Goal: Task Accomplishment & Management: Complete application form

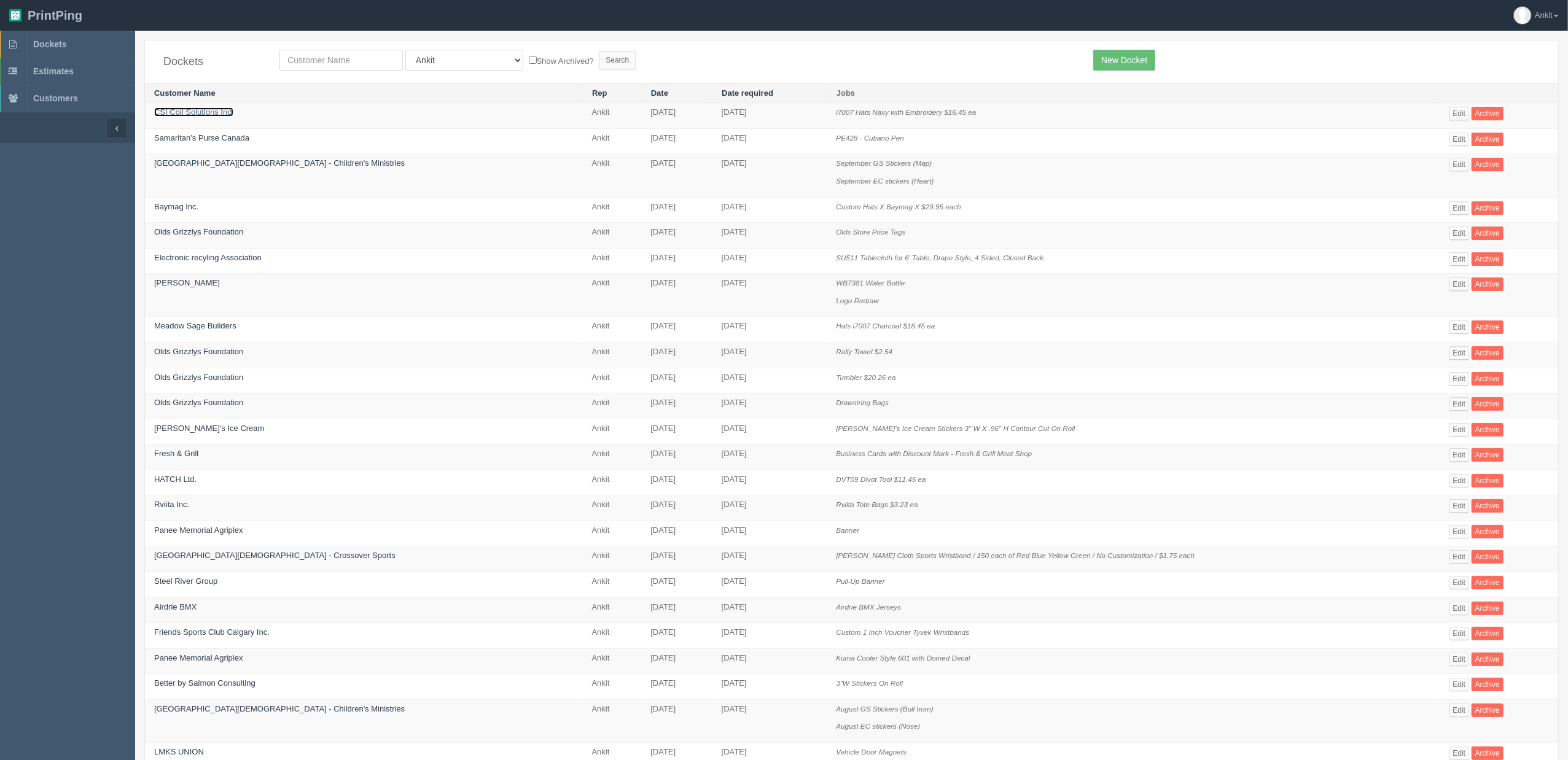
click at [204, 114] on link "CSI Coil Solutions Inc." at bounding box center [194, 111] width 79 height 9
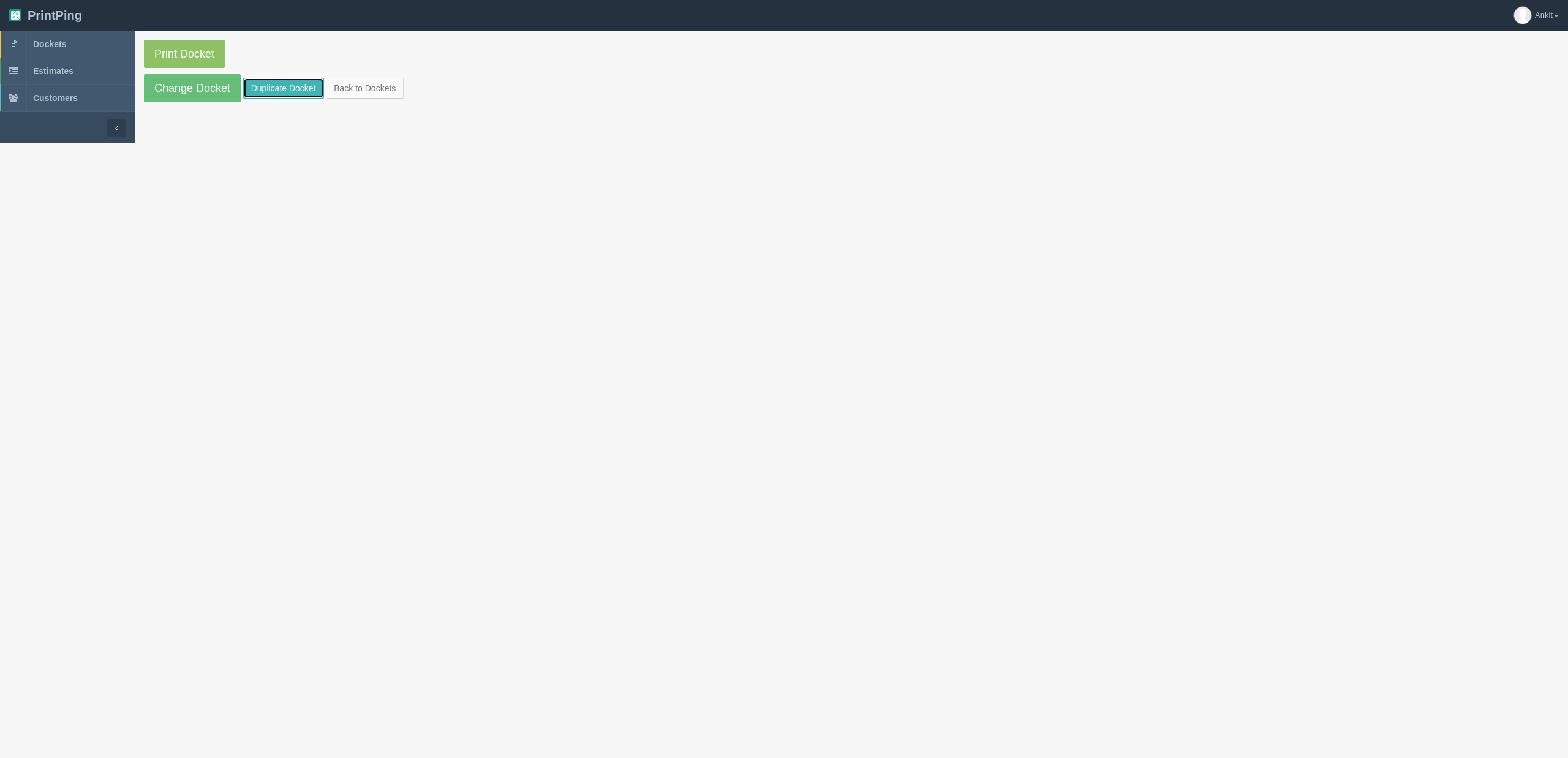
click at [318, 95] on link "Duplicate Docket" at bounding box center [283, 88] width 81 height 21
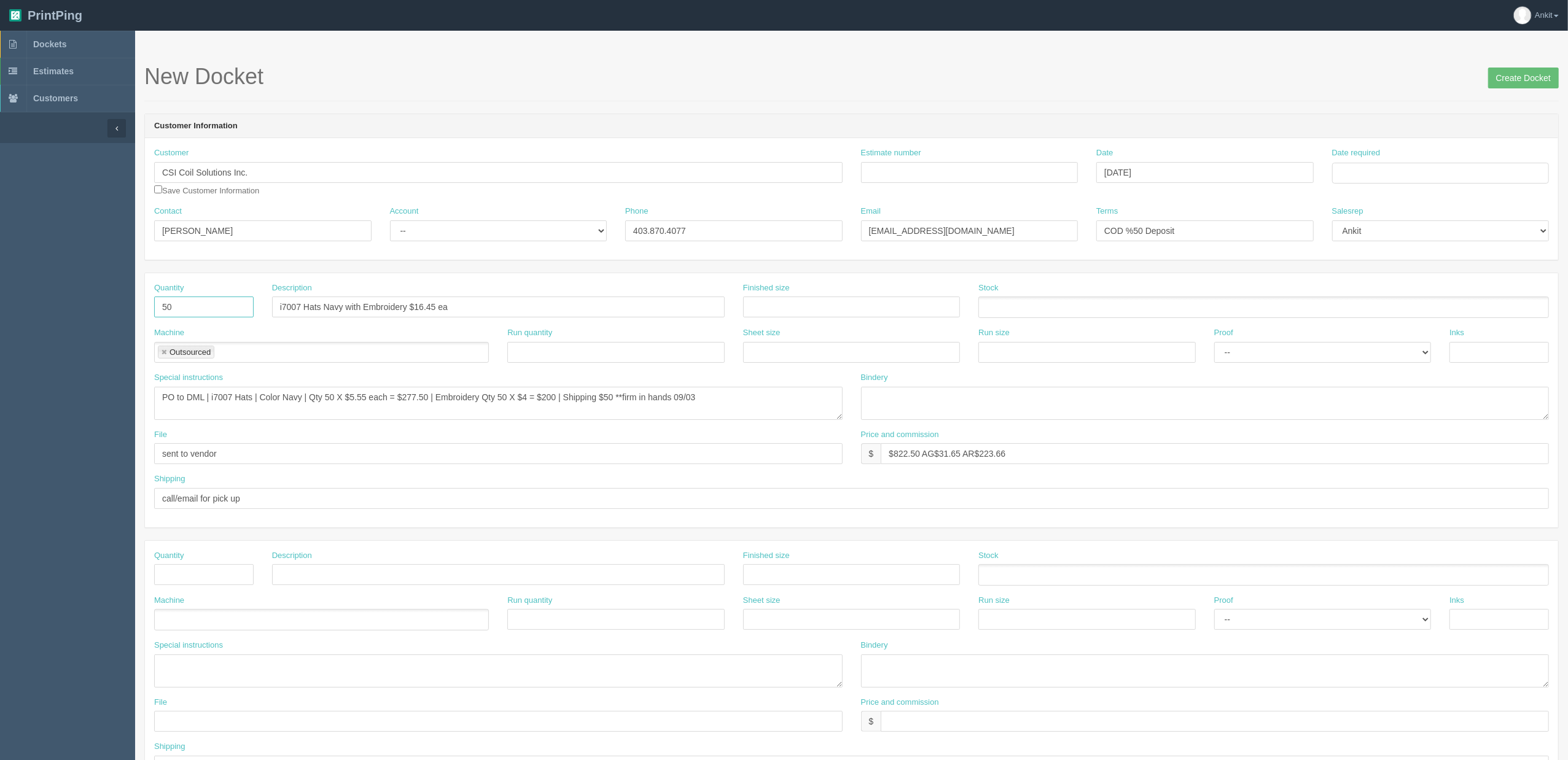
click at [189, 305] on input "50" at bounding box center [204, 306] width 100 height 21
type input "5"
click at [882, 180] on input "Estimate number" at bounding box center [970, 172] width 218 height 21
type input "6031"
click at [1247, 131] on header "Customer Information" at bounding box center [851, 127] width 1413 height 25
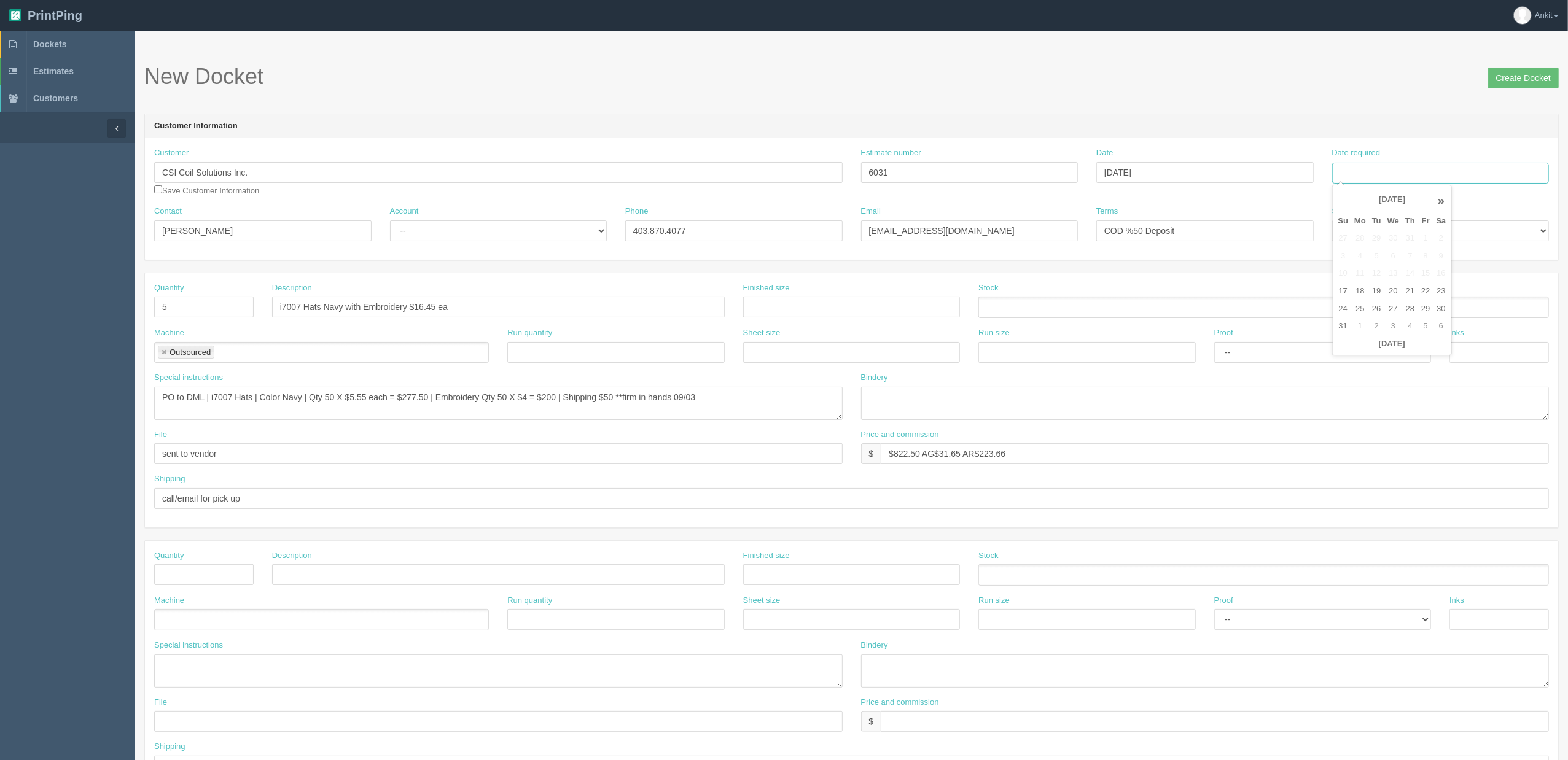
click at [1369, 173] on input "Date required" at bounding box center [1441, 173] width 218 height 21
click at [1384, 200] on th "August 2025" at bounding box center [1392, 200] width 81 height 25
click at [1353, 372] on span "Sep" at bounding box center [1354, 375] width 29 height 33
click at [1394, 244] on td "3" at bounding box center [1393, 238] width 17 height 17
type input "September 3, 2025"
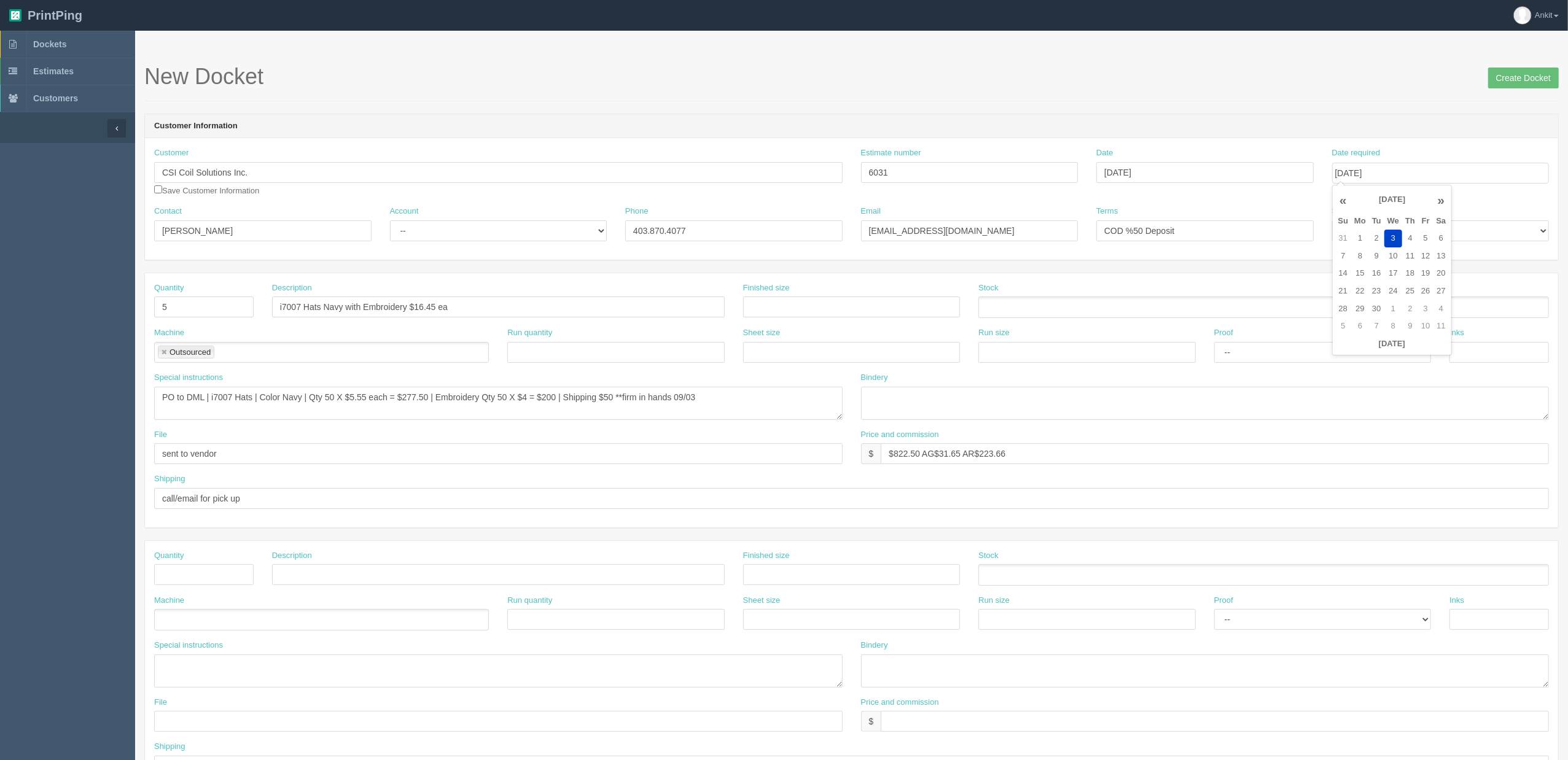
click at [1239, 194] on div "Customer CSI Coil Solutions Inc. Save Customer Information Estimate number 6031…" at bounding box center [851, 176] width 1413 height 58
drag, startPoint x: 484, startPoint y: 308, endPoint x: 228, endPoint y: 308, distance: 256.0
click at [228, 308] on div "Quantity 5 Description i7007 Hats Navy with Embroidery $16.45 ea Finished size …" at bounding box center [851, 305] width 1413 height 45
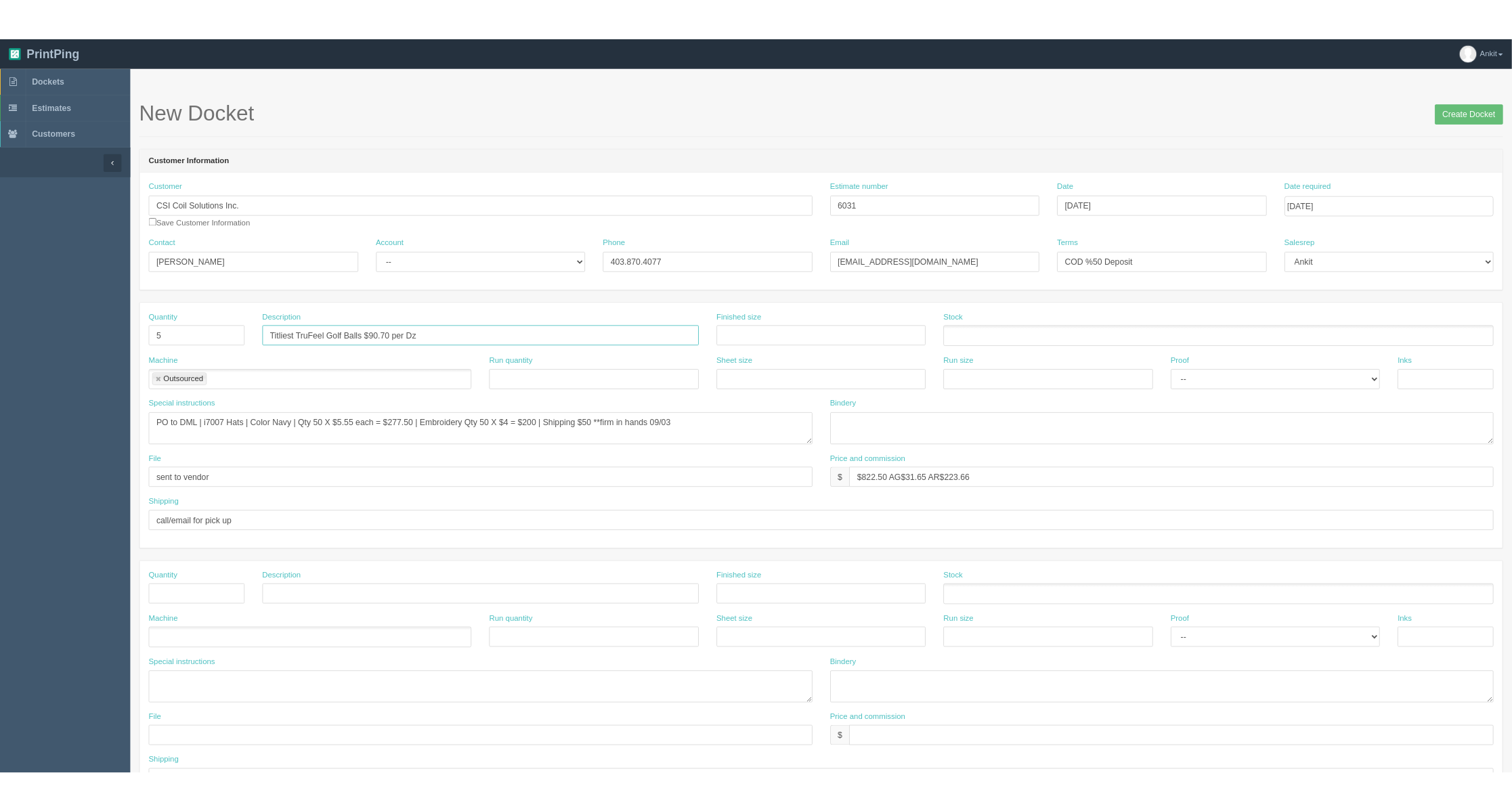
scroll to position [90, 0]
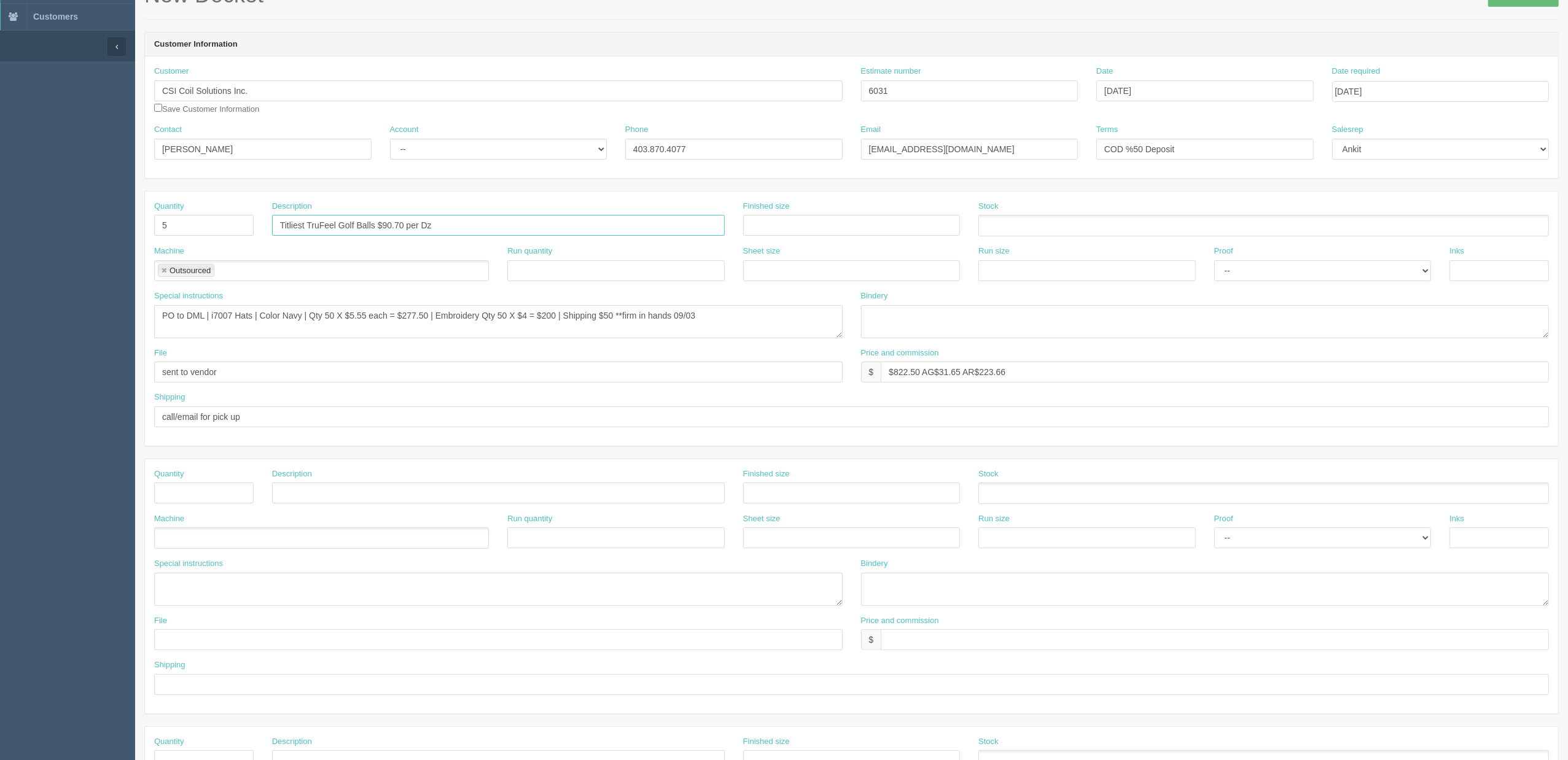
type input "Titliest TruFeel Golf Balls $90.70 per Dz"
drag, startPoint x: 725, startPoint y: 322, endPoint x: 189, endPoint y: 319, distance: 536.0
click at [189, 319] on textarea "PO to DML | i7007 Hats | Color Navy | Qty 50 X $5.55 each = $277.50 | Embroider…" at bounding box center [499, 321] width 689 height 33
drag, startPoint x: 279, startPoint y: 223, endPoint x: 376, endPoint y: 228, distance: 97.1
click at [376, 228] on input "Titliest TruFeel Golf Balls $90.70 per Dz" at bounding box center [498, 225] width 453 height 21
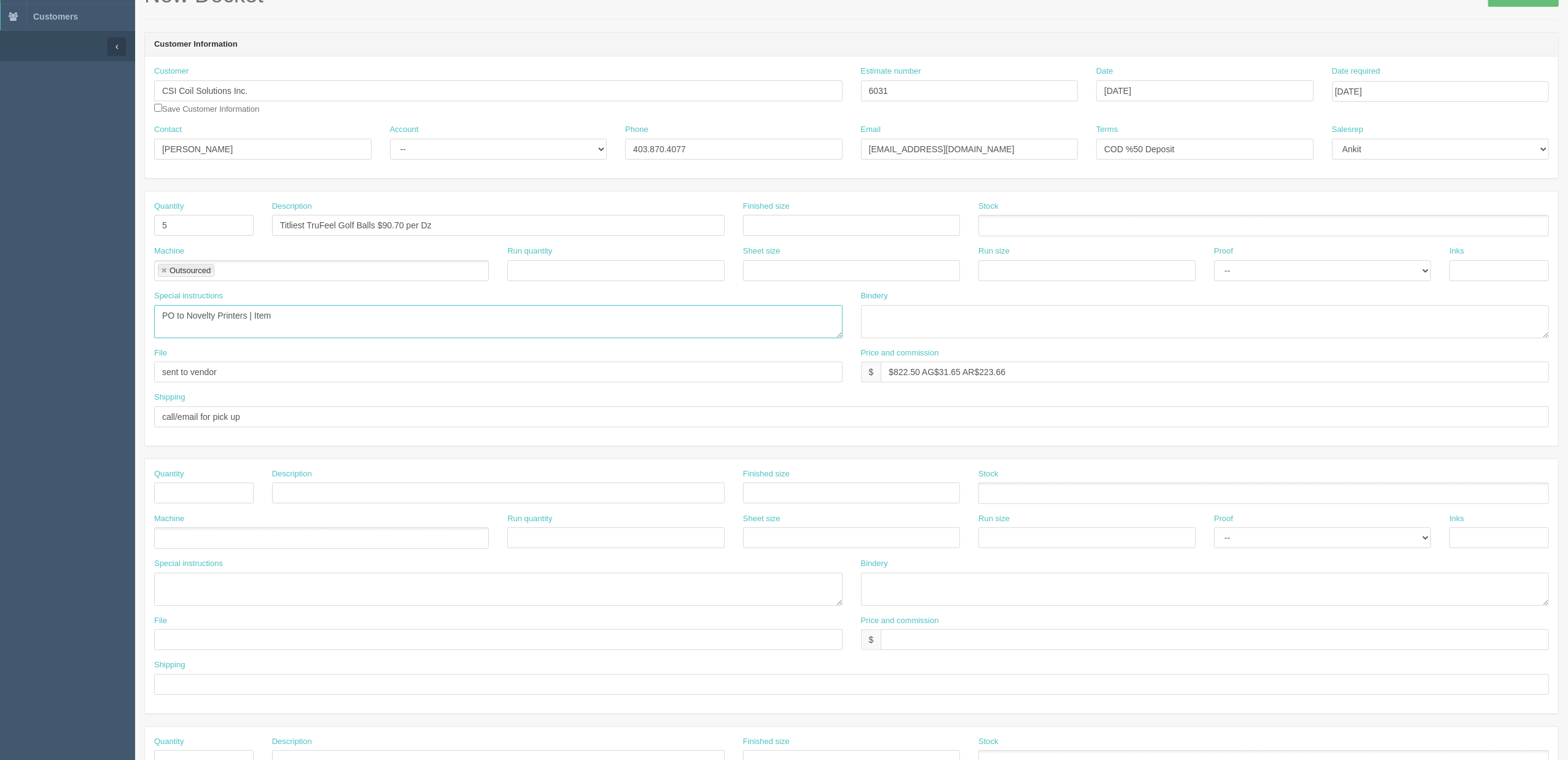
click at [335, 310] on textarea "PO to DML | i7007 Hats | Color Navy | Qty 50 X $5.55 each = $277.50 | Embroider…" at bounding box center [499, 321] width 689 height 33
paste textarea "Titliest TruFeel Golf Balls"
click at [286, 320] on textarea "PO to DML | i7007 Hats | Color Navy | Qty 50 X $5.55 each = $277.50 | Embroider…" at bounding box center [499, 321] width 689 height 33
type textarea "PO to Novelty Printers | Item Titleist TruFeel Golf Balls |"
click at [298, 224] on input "Titliest TruFeel Golf Balls $90.70 per Dz" at bounding box center [498, 225] width 453 height 21
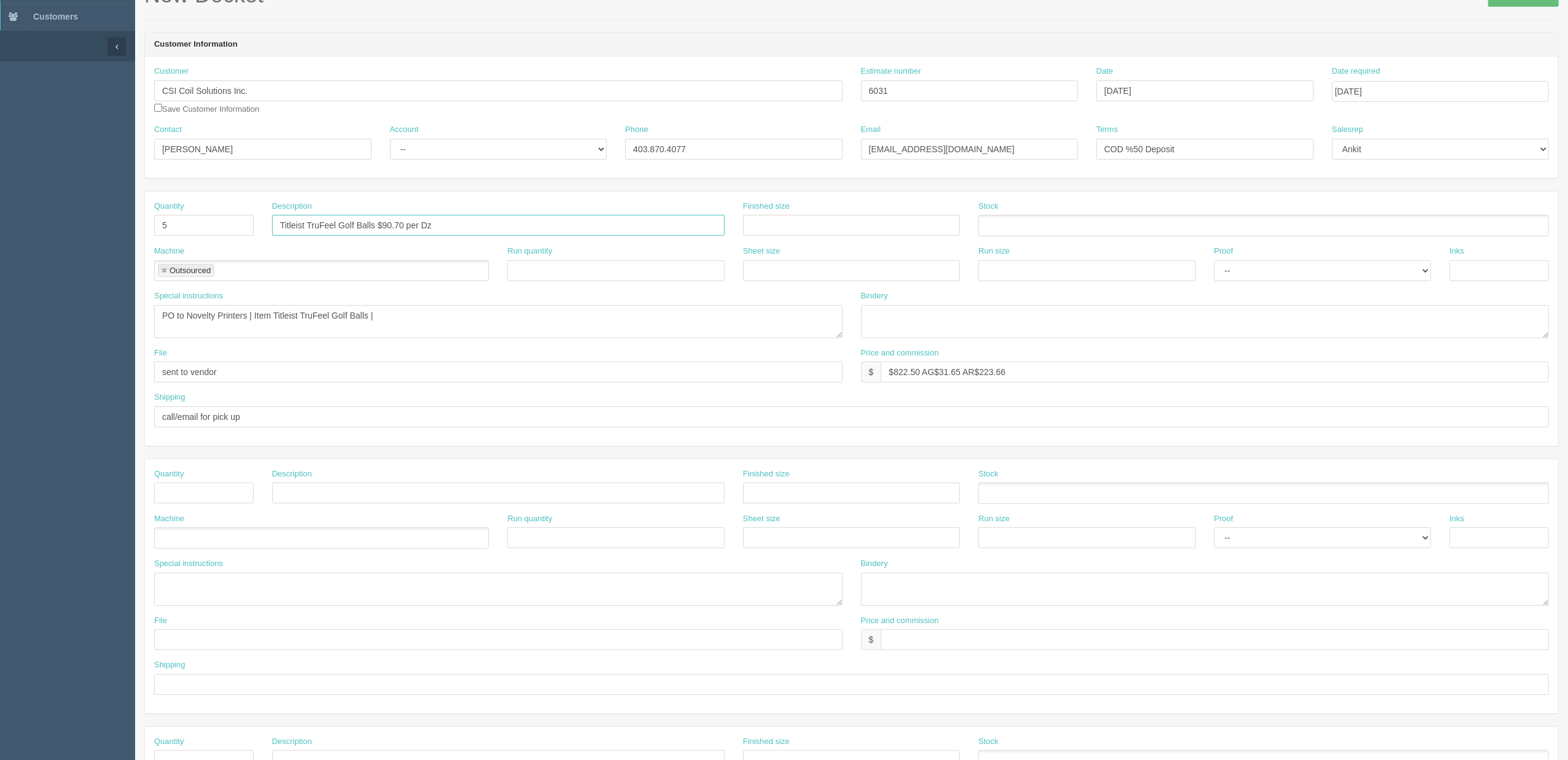
type input "Titleist TruFeel Golf Balls $90.70 per Dz"
click at [451, 303] on div "Special instructions PO to DML | i7007 Hats | Color Navy | Qty 50 X $5.55 each …" at bounding box center [499, 315] width 689 height 48
click at [462, 326] on textarea "PO to DML | i7007 Hats | Color Navy | Qty 50 X $5.55 each = $277.50 | Embroider…" at bounding box center [499, 321] width 689 height 33
type textarea "PO to Novelty Printers | Item Titleist TruFeel Golf Balls | 5 Dz. X $37.10 per …"
drag, startPoint x: 1030, startPoint y: 378, endPoint x: 833, endPoint y: 375, distance: 197.0
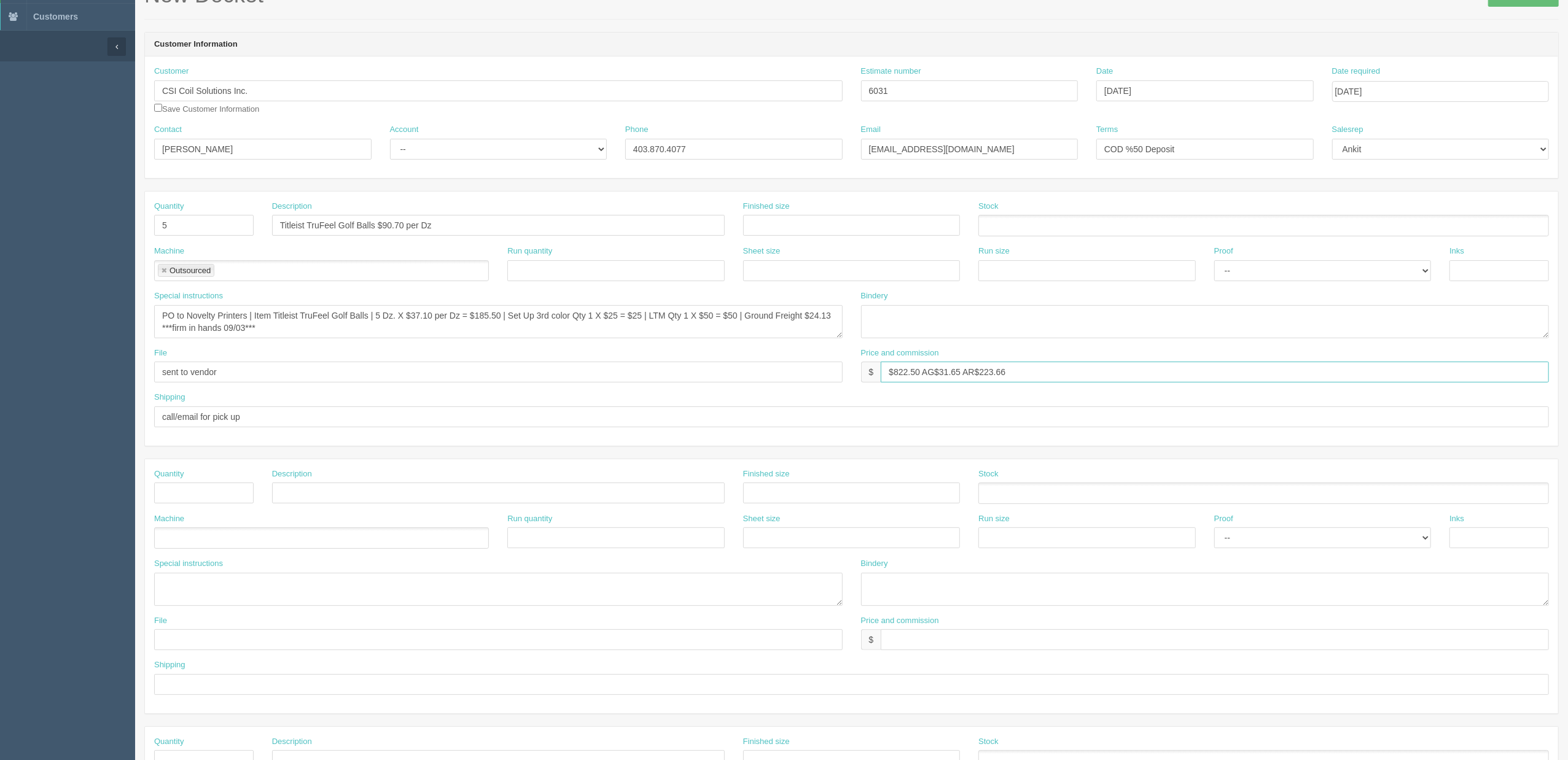
click at [833, 375] on div "File sent to vendor Price and commission $ $822.50 AG$31.65 AR$223.66" at bounding box center [851, 370] width 1413 height 45
click at [917, 366] on input "$" at bounding box center [1215, 371] width 668 height 21
type input "$453.50 AG$17.45 AR$123.33"
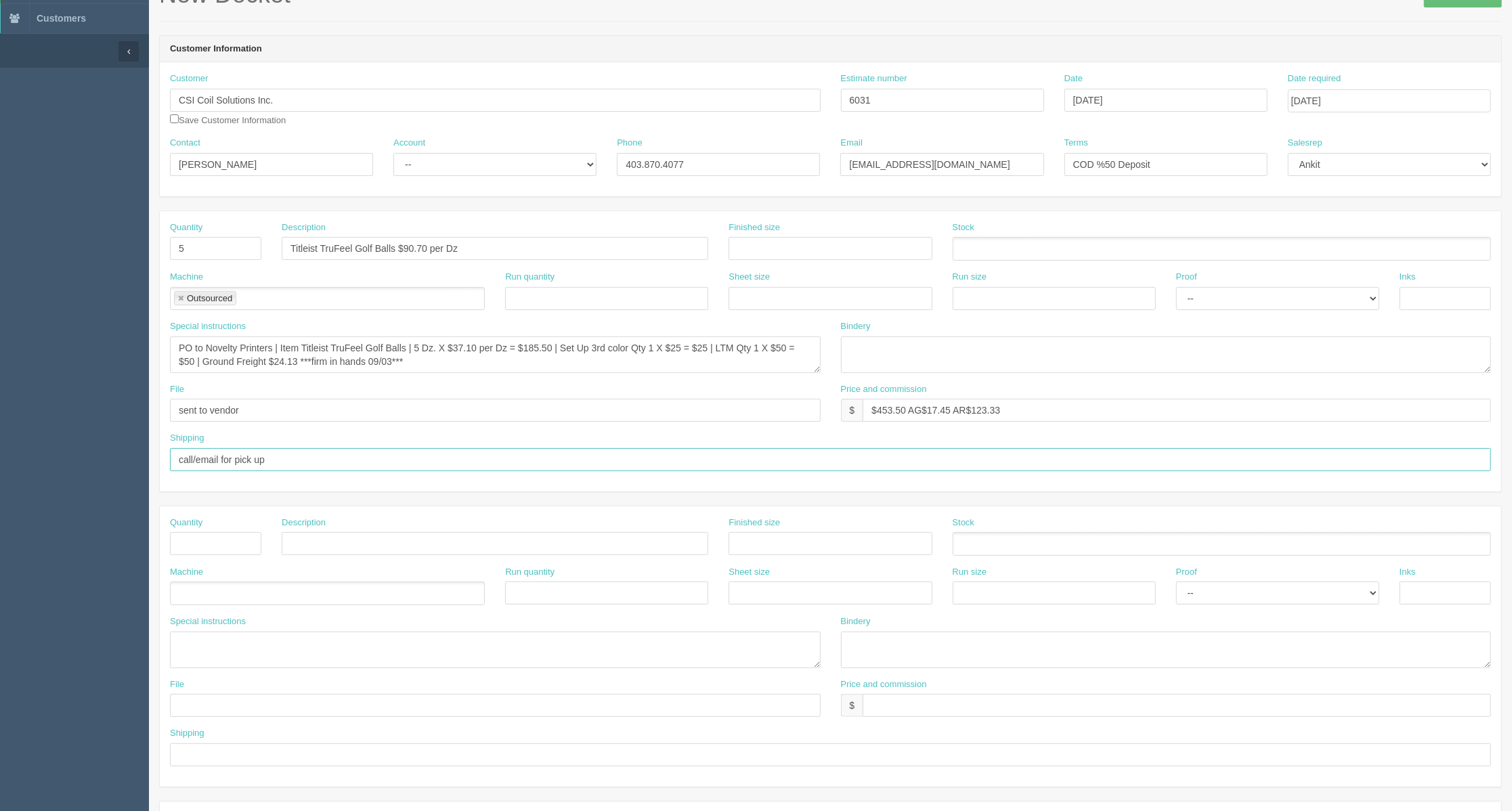
click at [309, 461] on input "call/email for pick up" at bounding box center [831, 459] width 1321 height 23
drag, startPoint x: 451, startPoint y: 458, endPoint x: 464, endPoint y: 458, distance: 13.0
click at [451, 458] on input "call/email for pick up | charge %50 deposit to cc ending in" at bounding box center [831, 459] width 1321 height 23
paste input "0381"
type input "call/email for pick up | charge %50 deposit to cc ending in 0381 - keep card on…"
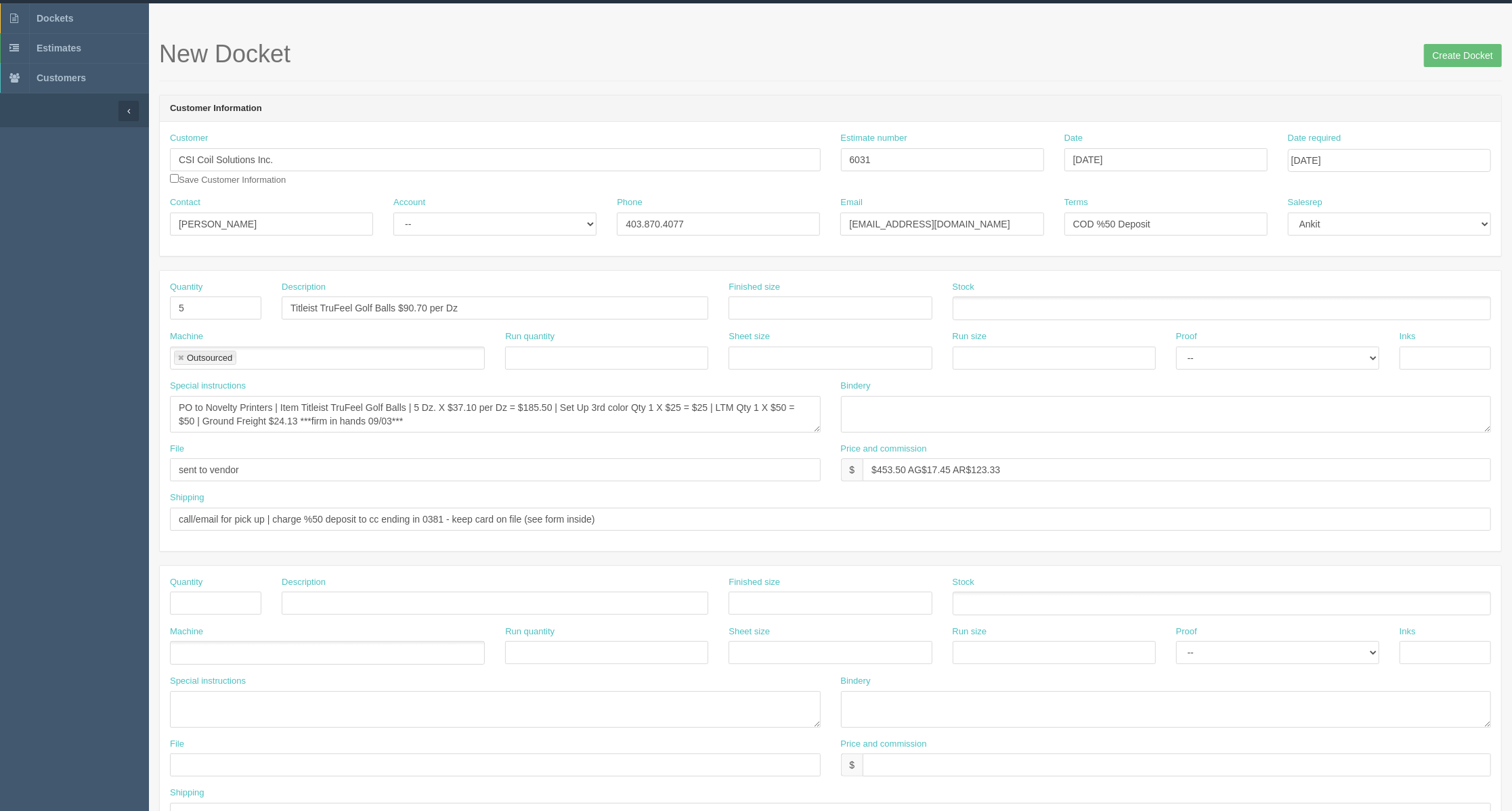
scroll to position [0, 0]
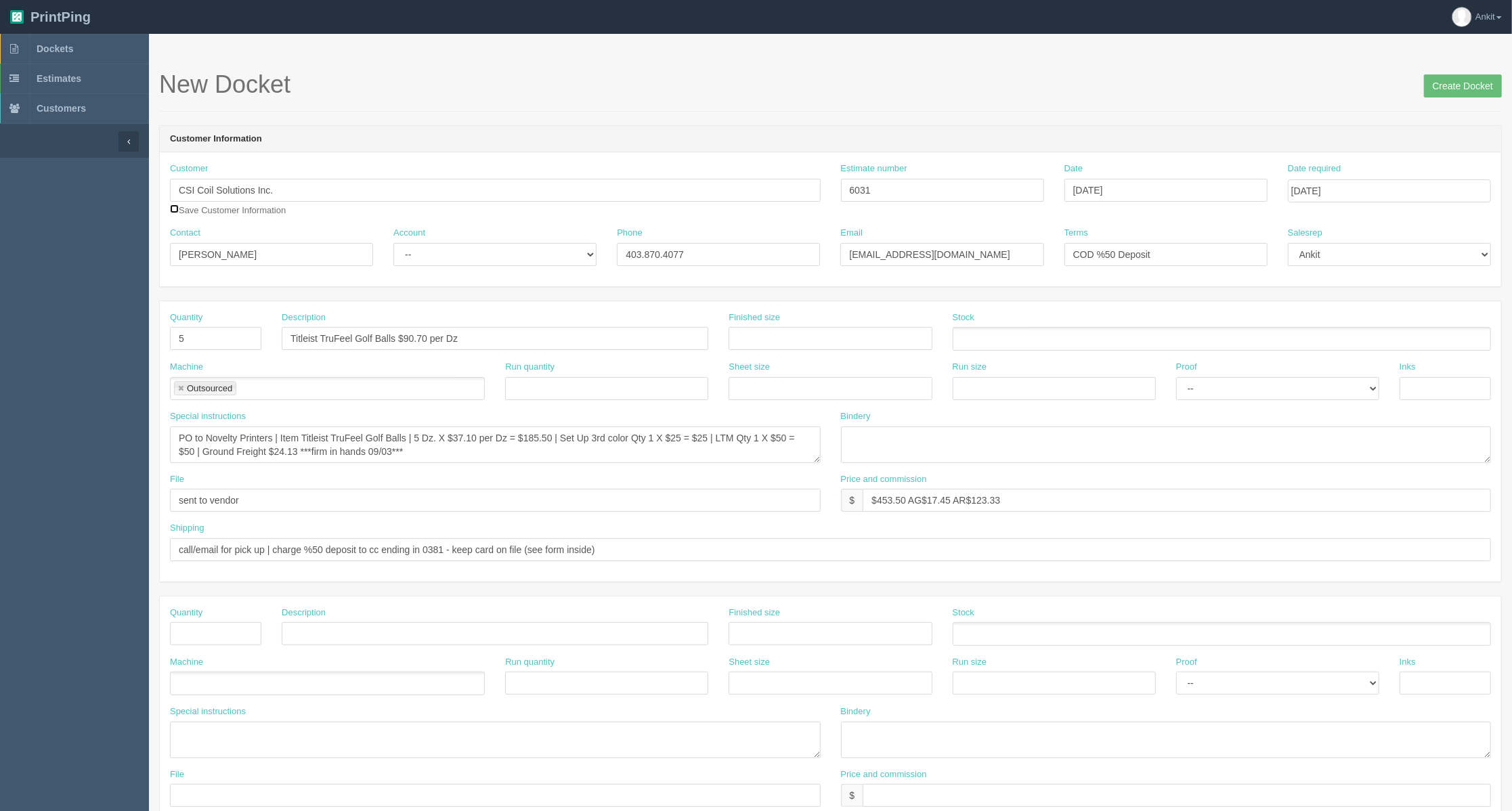
drag, startPoint x: 175, startPoint y: 212, endPoint x: 210, endPoint y: 215, distance: 35.1
click at [175, 212] on input "checkbox" at bounding box center [175, 209] width 9 height 9
checkbox input "true"
click at [473, 263] on select "-- Existing Client Allrush Client Rep Client" at bounding box center [495, 254] width 203 height 23
select select "Allrush Client"
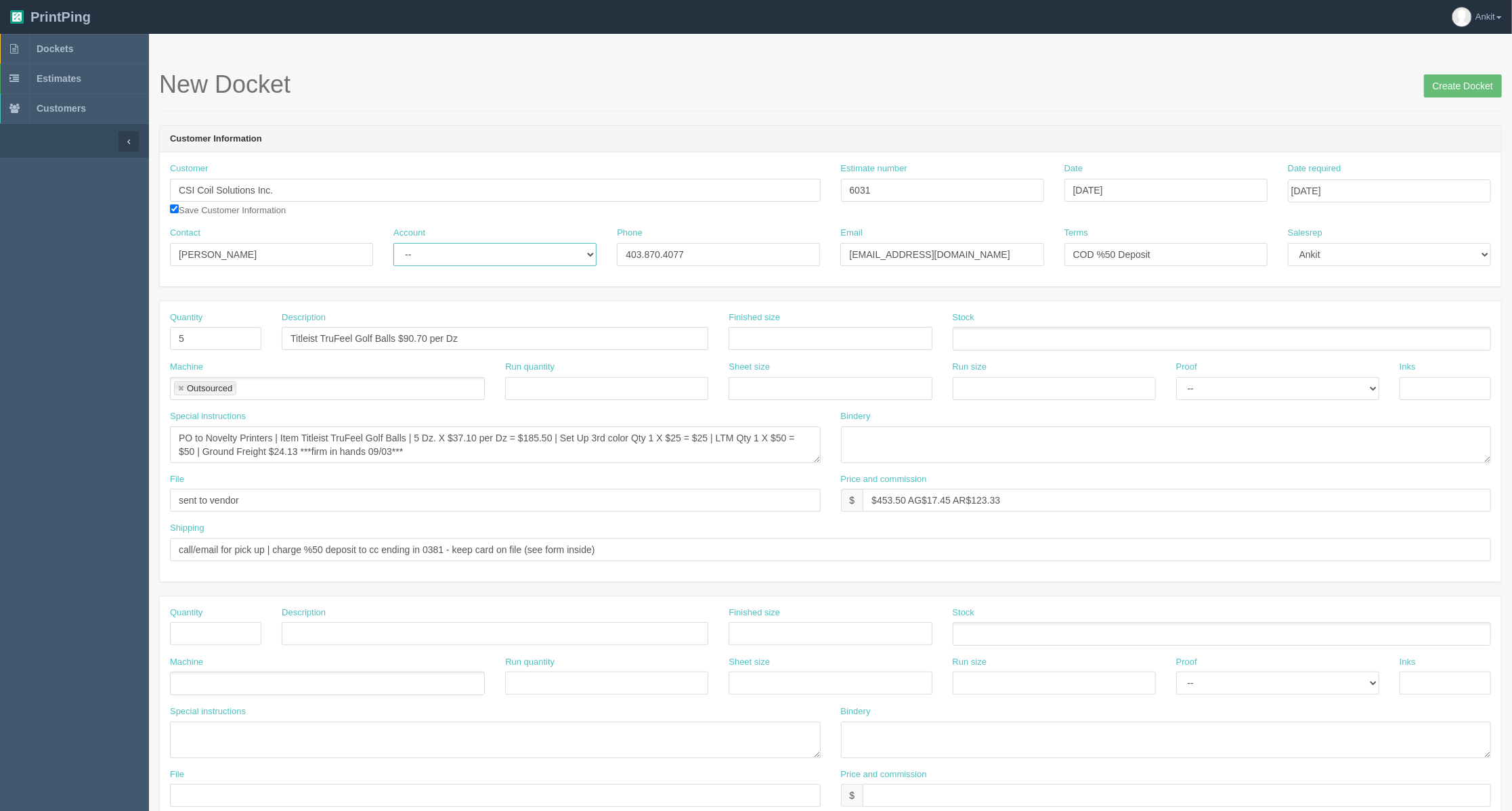
click at [394, 243] on select "-- Existing Client Allrush Client Rep Client" at bounding box center [495, 254] width 203 height 23
click at [1460, 90] on input "Create Docket" at bounding box center [1463, 85] width 78 height 23
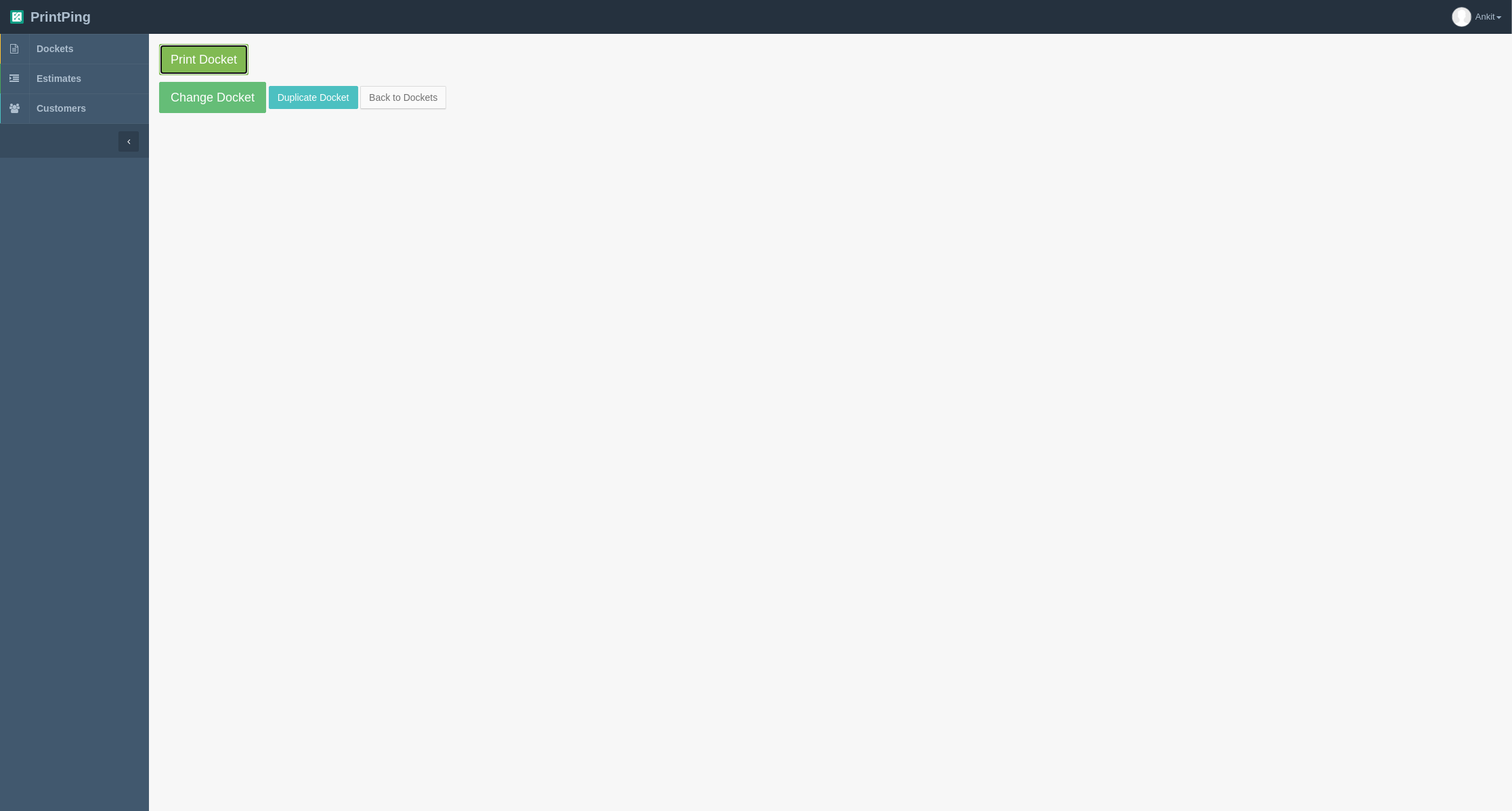
click at [195, 63] on link "Print Docket" at bounding box center [204, 59] width 90 height 31
click at [179, 85] on link "Change Docket" at bounding box center [212, 97] width 107 height 31
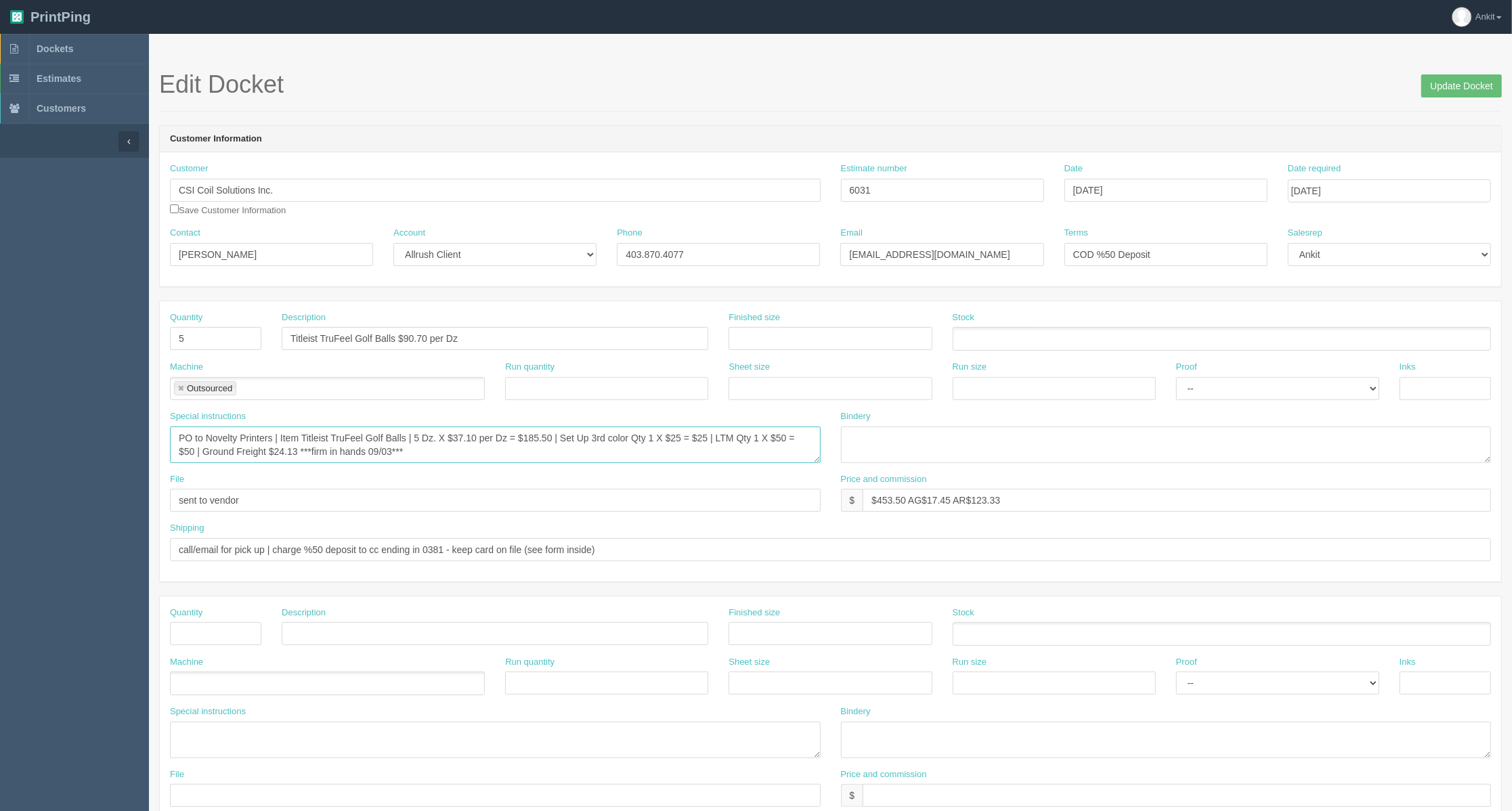
click at [204, 452] on textarea "PO to Novelty Printers | Item Titleist TruFeel Golf Balls | 5 Dz. X $37.10 per …" at bounding box center [495, 445] width 650 height 37
click at [383, 453] on textarea "PO to Novelty Printers | Item Titleist TruFeel Golf Balls | 5 Dz. X $37.10 per …" at bounding box center [495, 445] width 650 height 37
type textarea "PO to Novelty Printers | Item Titleist TruFeel Golf Balls | 5 Dz. X $37.10 per …"
click at [1450, 85] on input "Update Docket" at bounding box center [1462, 85] width 81 height 23
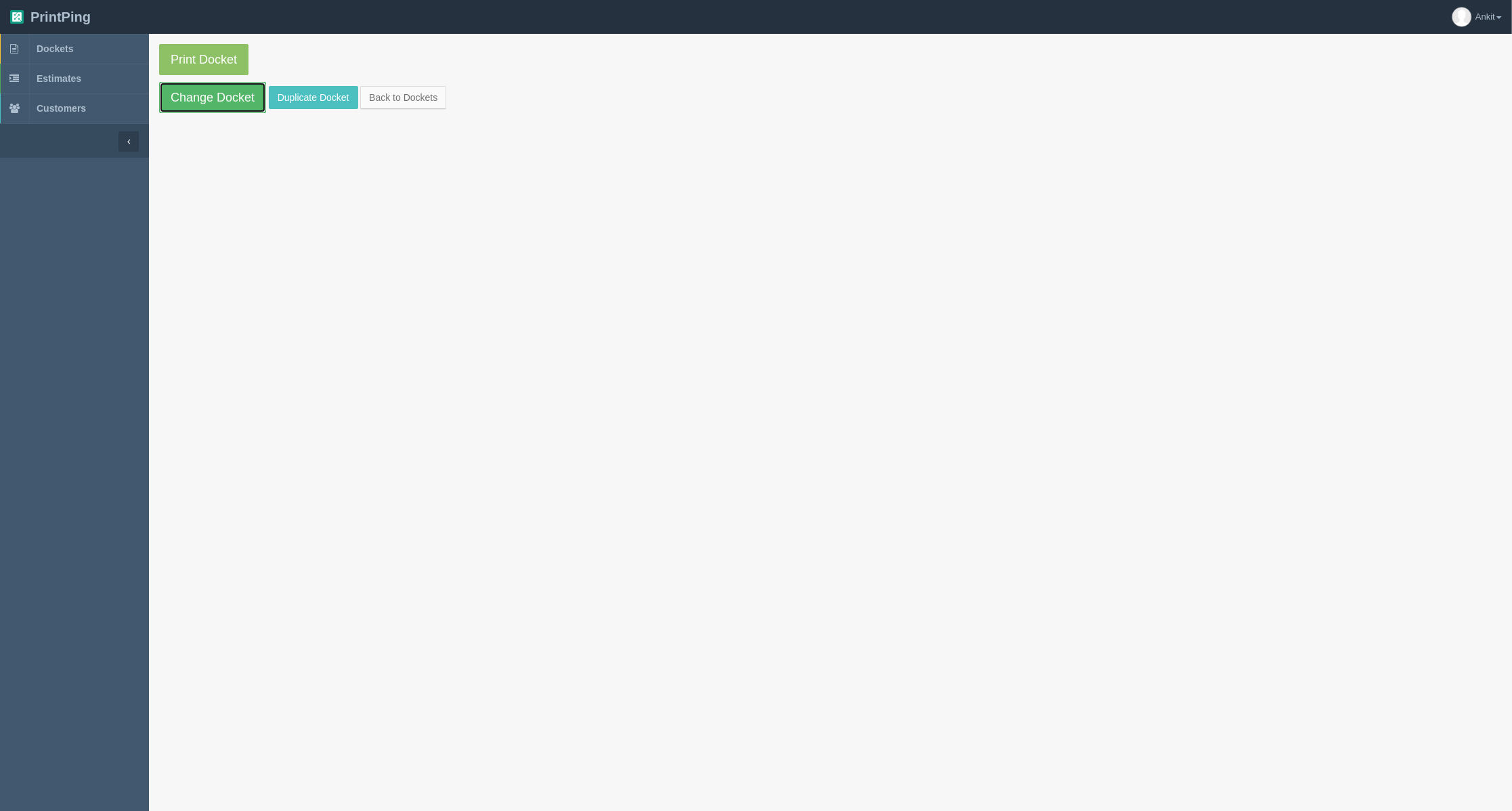
click at [223, 100] on link "Change Docket" at bounding box center [212, 97] width 107 height 31
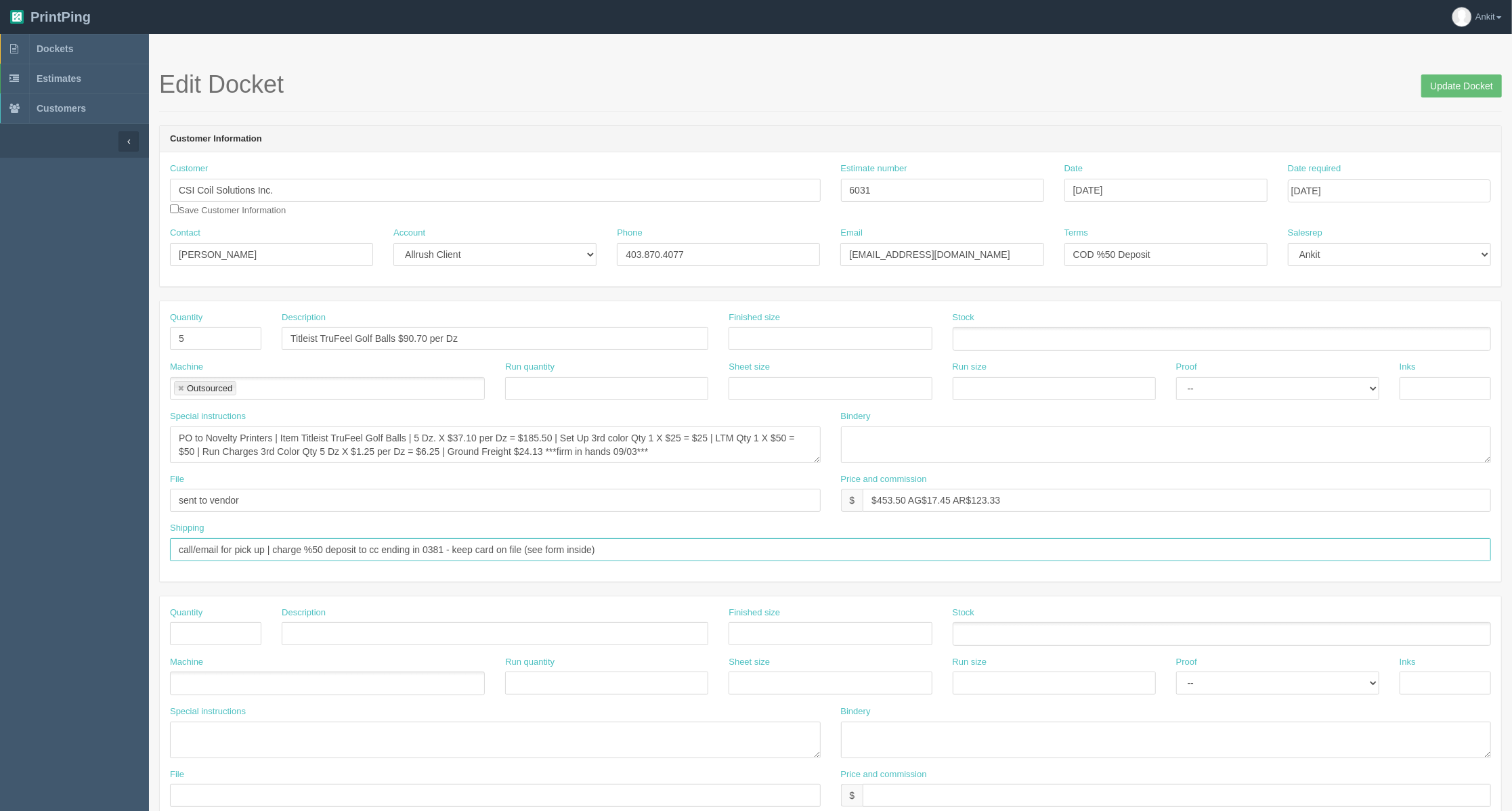
click at [604, 550] on input "call/email for pick up | charge %50 deposit to cc ending in 0381 - keep card on…" at bounding box center [831, 549] width 1321 height 23
type input "call/email for pick up | charge %50 deposit to cc ending in 0381 - keep card on…"
click at [1435, 92] on input "Update Docket" at bounding box center [1462, 85] width 81 height 23
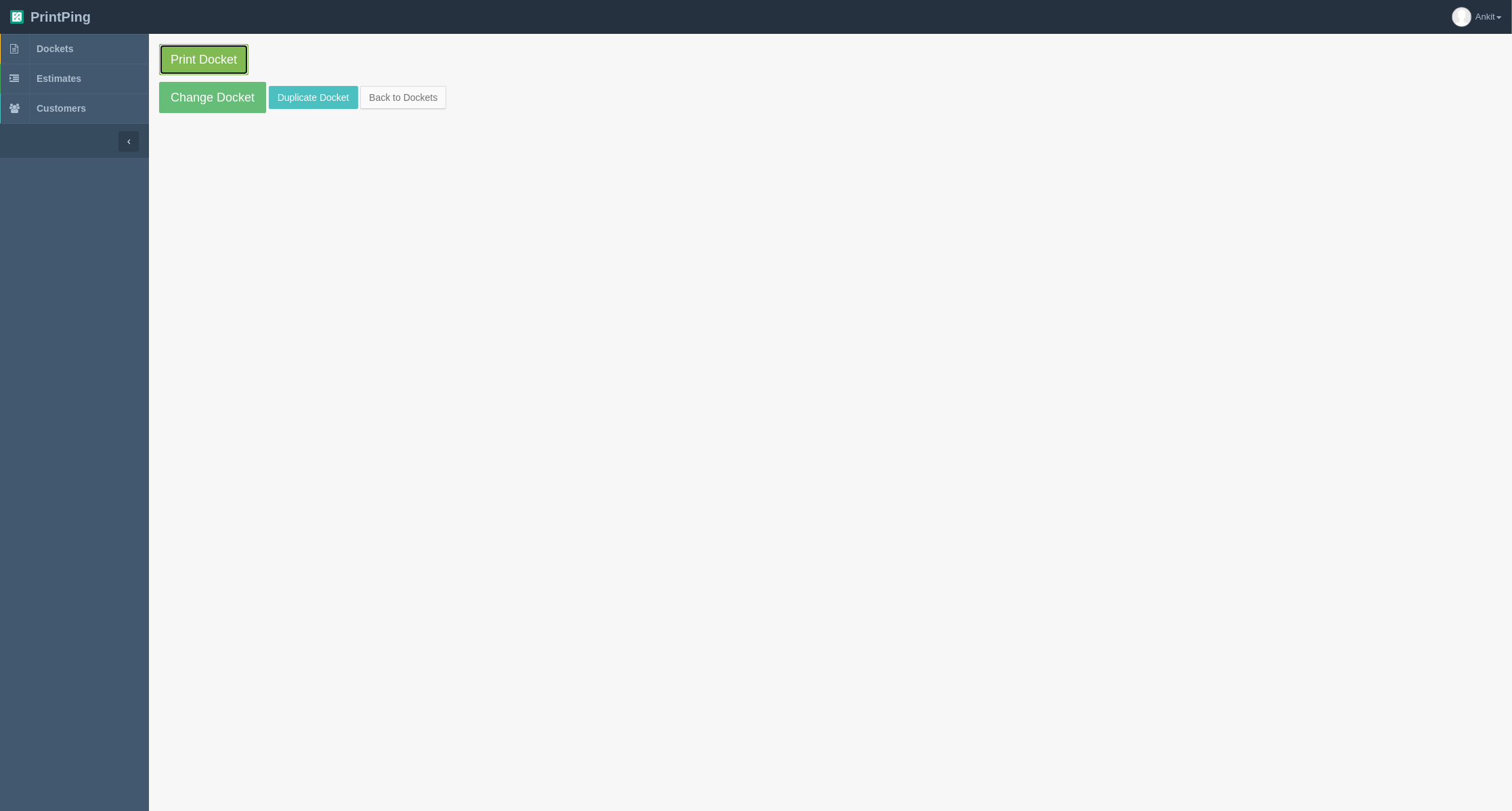
click at [201, 54] on link "Print Docket" at bounding box center [204, 59] width 90 height 31
click at [79, 37] on link "Dockets" at bounding box center [74, 49] width 149 height 30
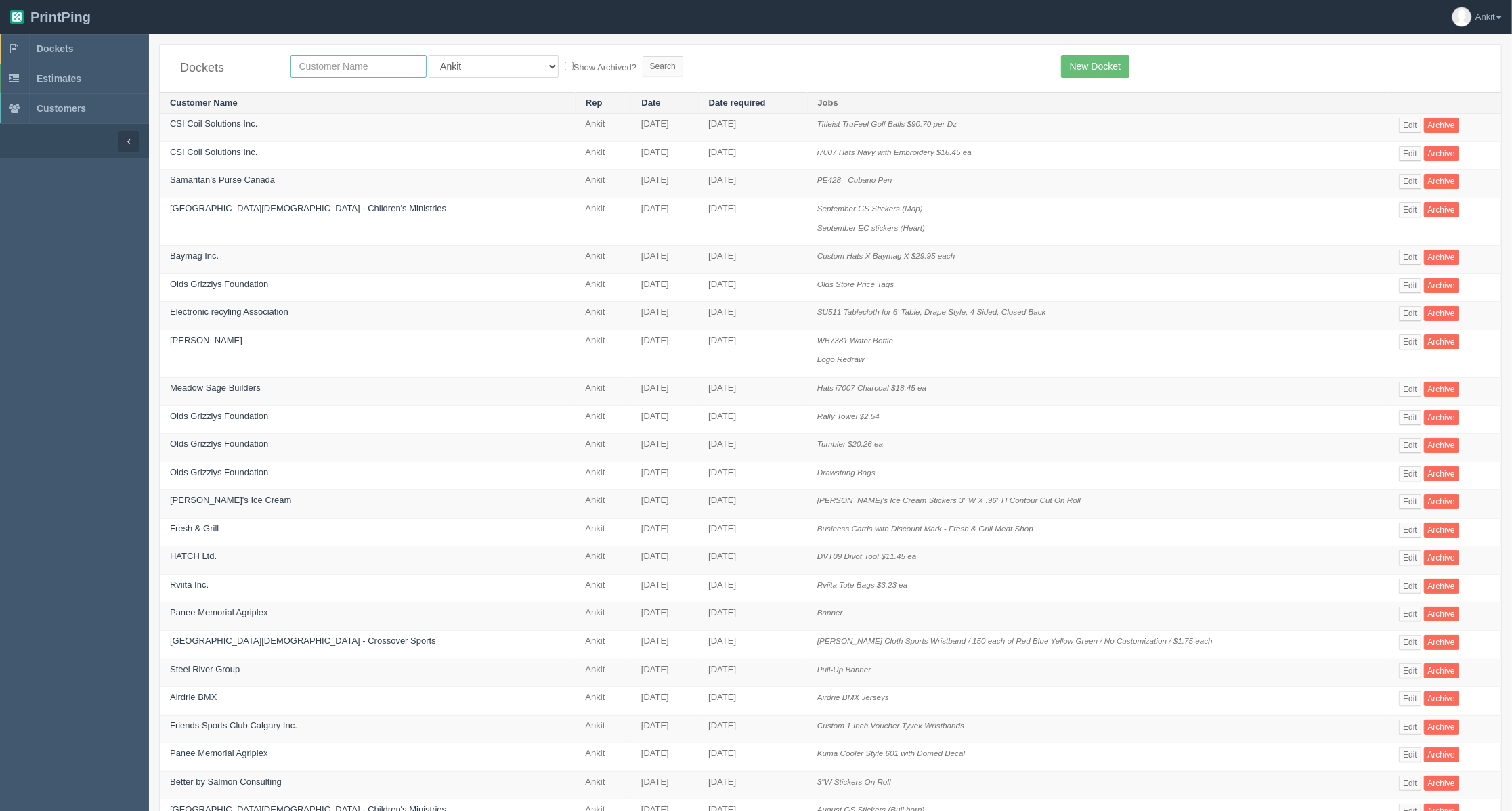
click at [353, 61] on input "text" at bounding box center [358, 66] width 136 height 23
type input "cwll"
click at [643, 56] on input "Search" at bounding box center [663, 66] width 40 height 20
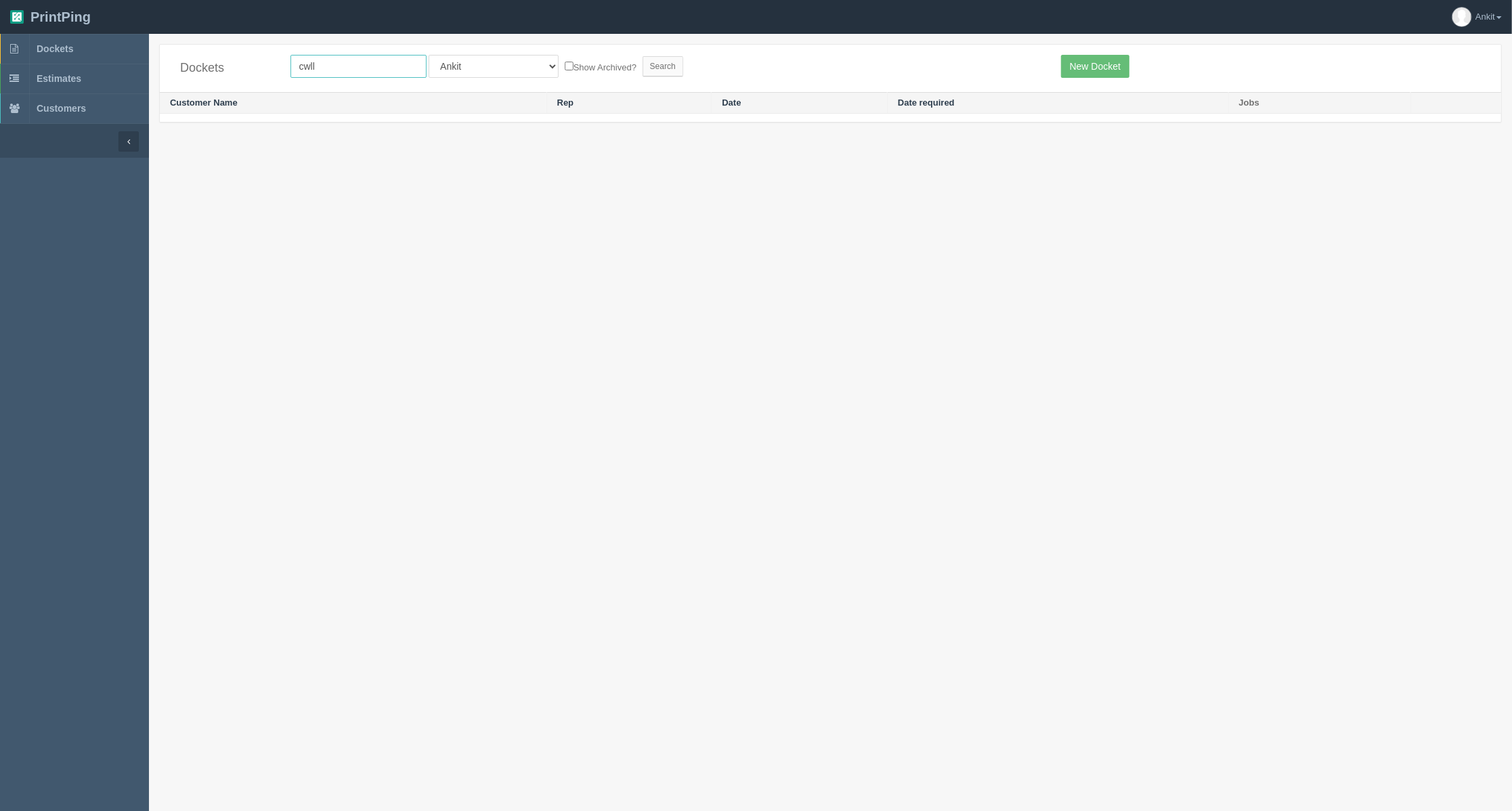
click at [353, 61] on input "cwll" at bounding box center [358, 66] width 136 height 23
type input "calgary west little league"
click at [643, 56] on input "Search" at bounding box center [663, 66] width 40 height 20
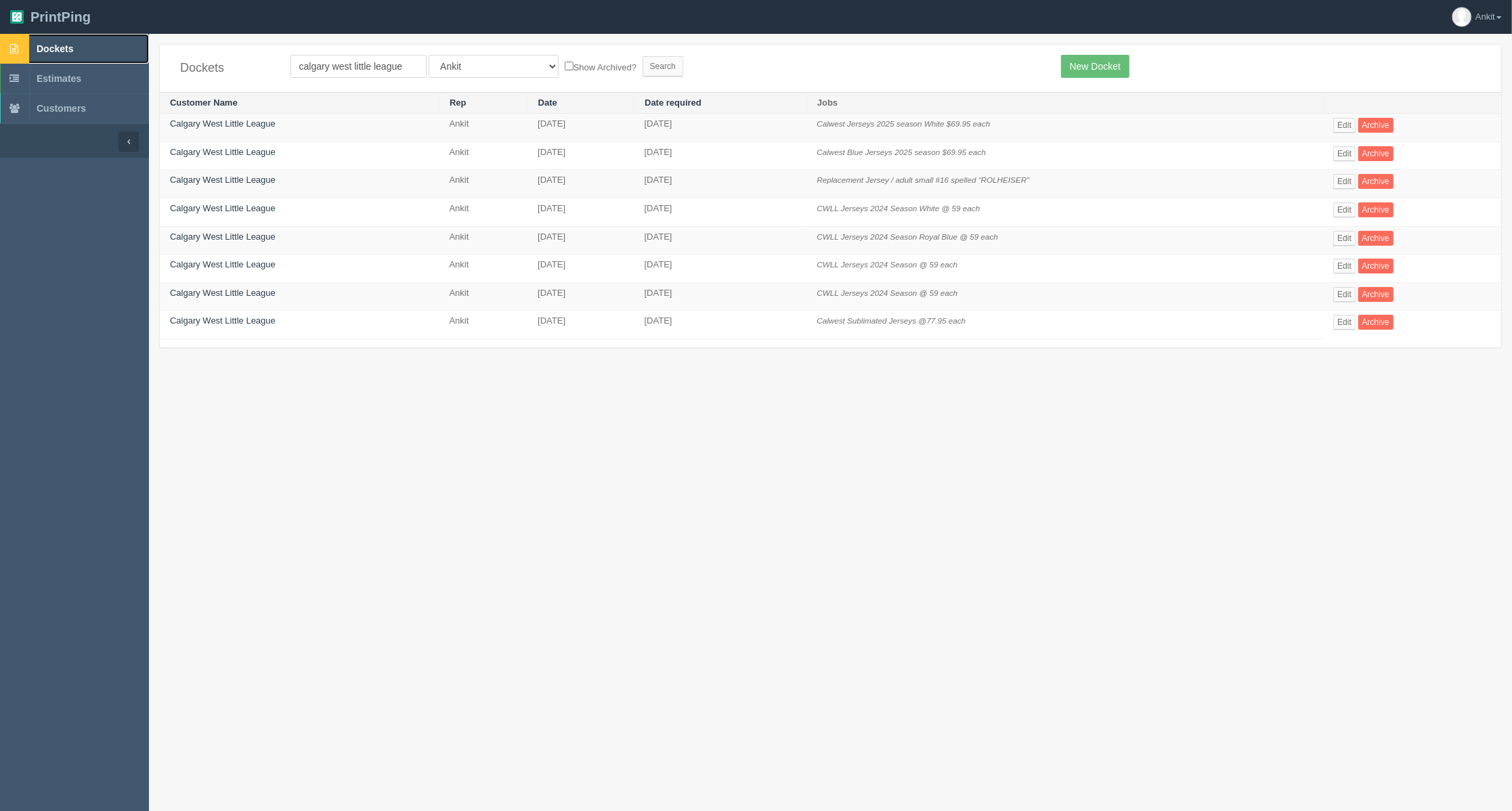
click at [71, 55] on link "Dockets" at bounding box center [74, 49] width 149 height 30
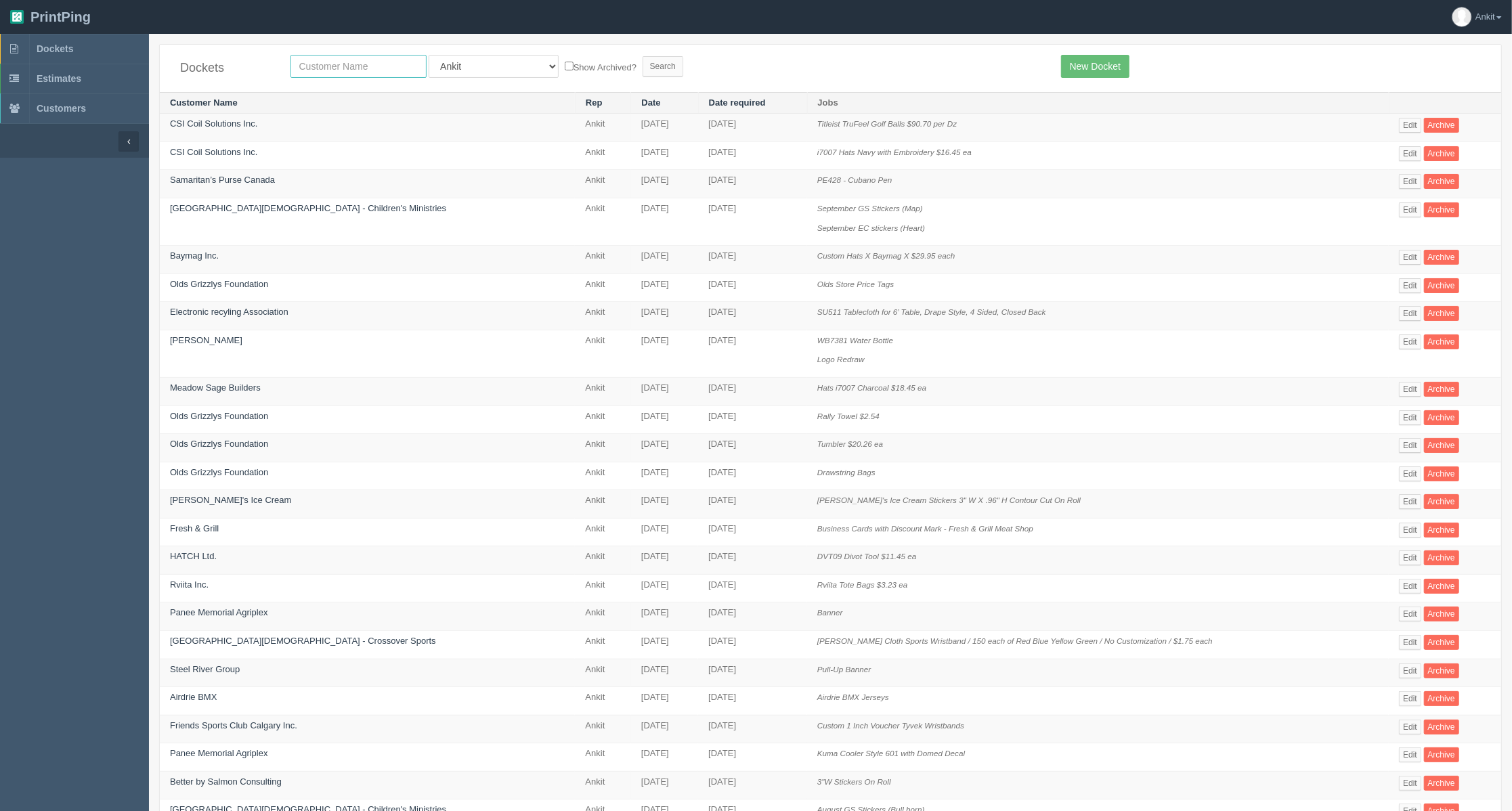
click at [342, 65] on input "text" at bounding box center [358, 66] width 136 height 23
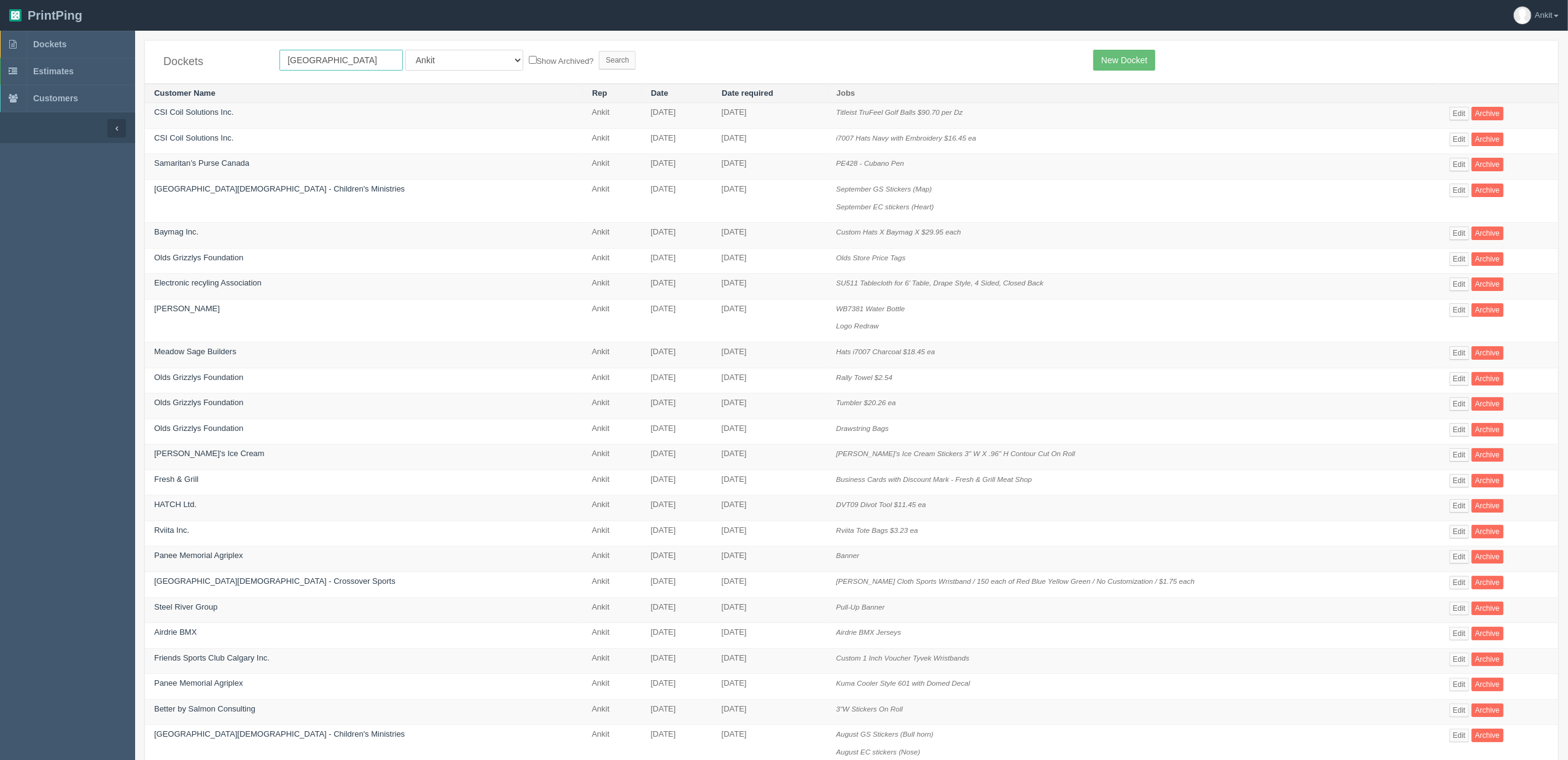
type input "[GEOGRAPHIC_DATA]"
click at [599, 51] on input "Search" at bounding box center [617, 60] width 37 height 18
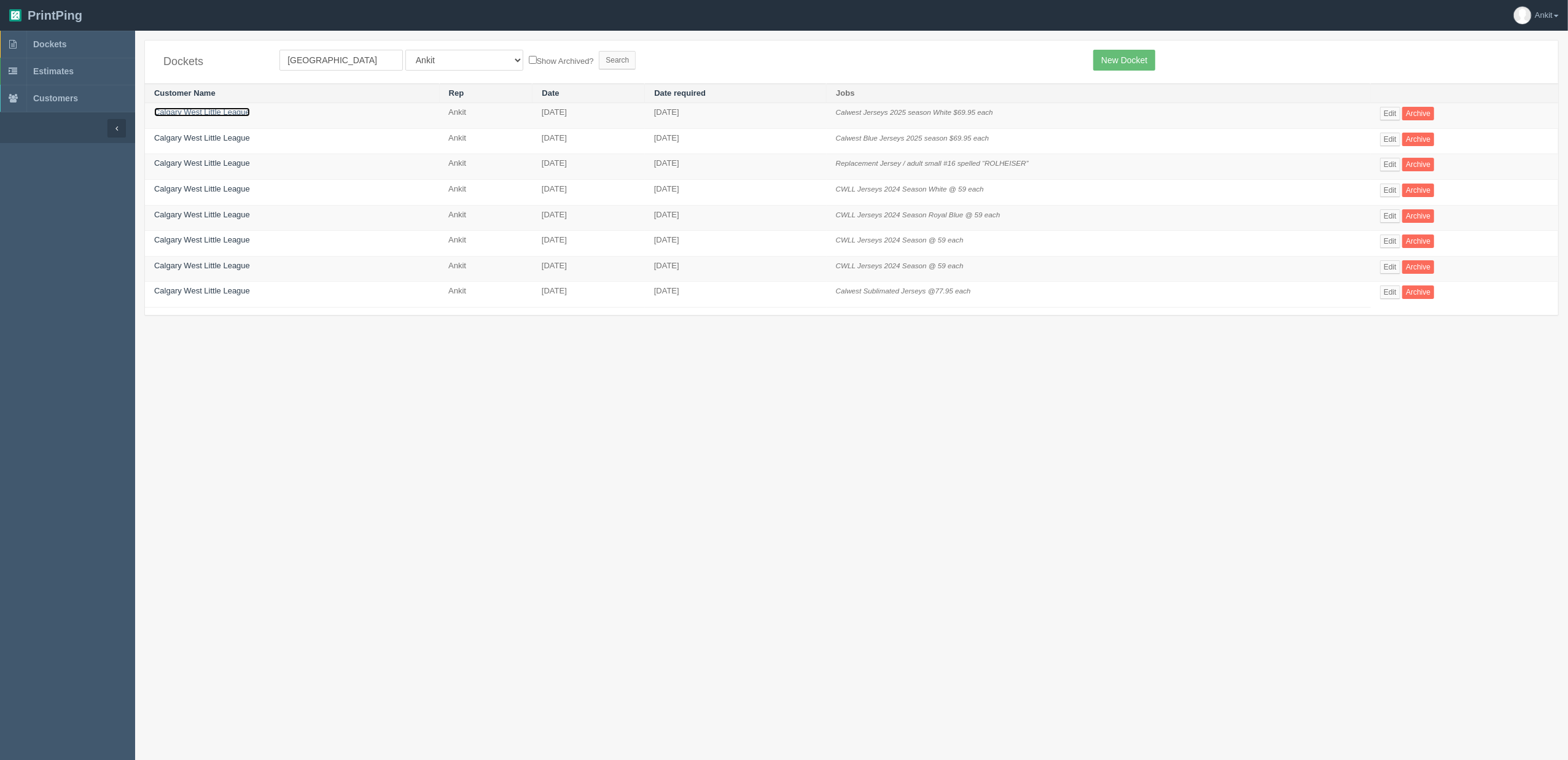
click at [239, 115] on link "Calgary West Little League" at bounding box center [202, 111] width 96 height 9
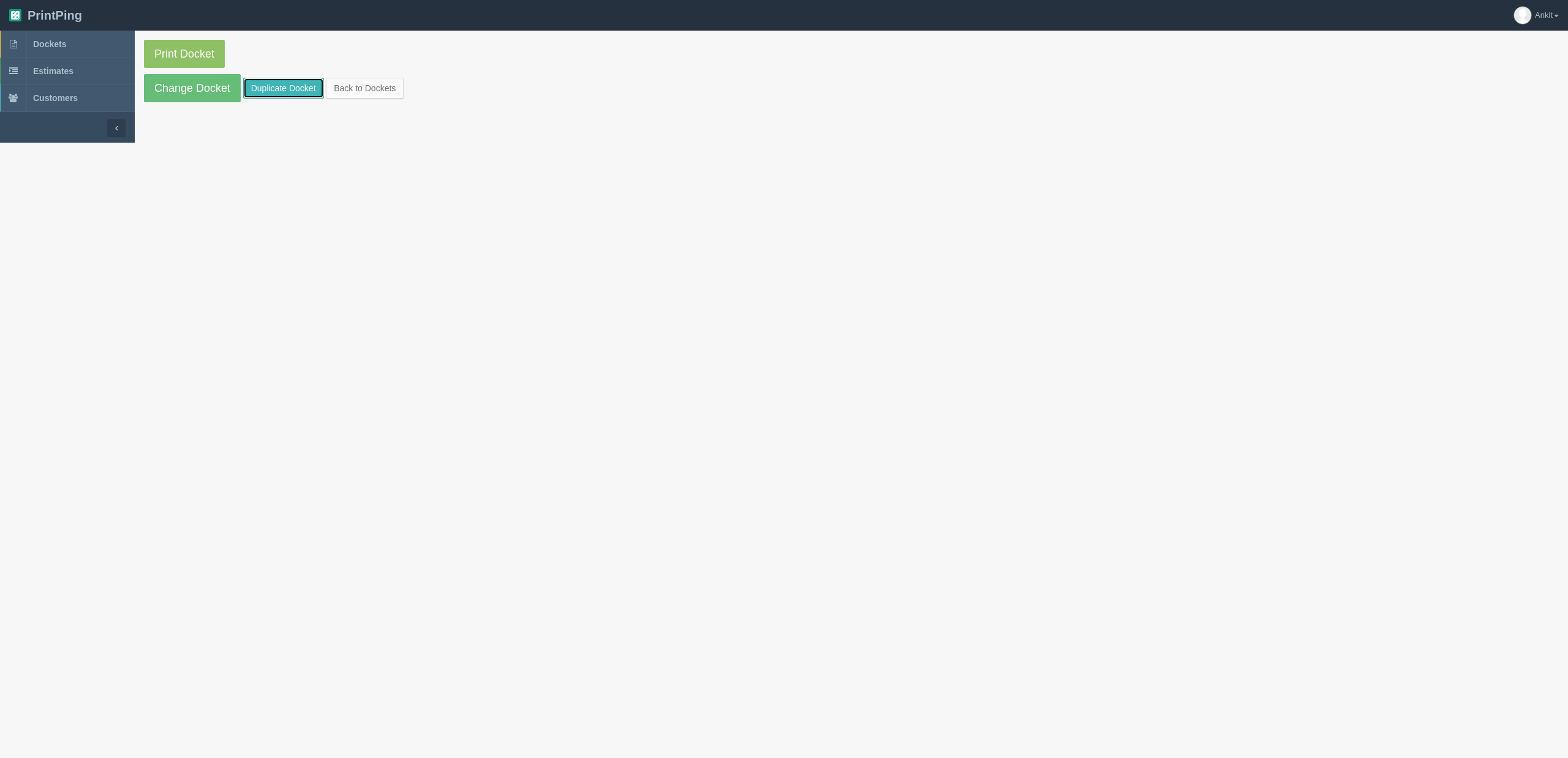
click at [300, 88] on link "Duplicate Docket" at bounding box center [283, 88] width 81 height 21
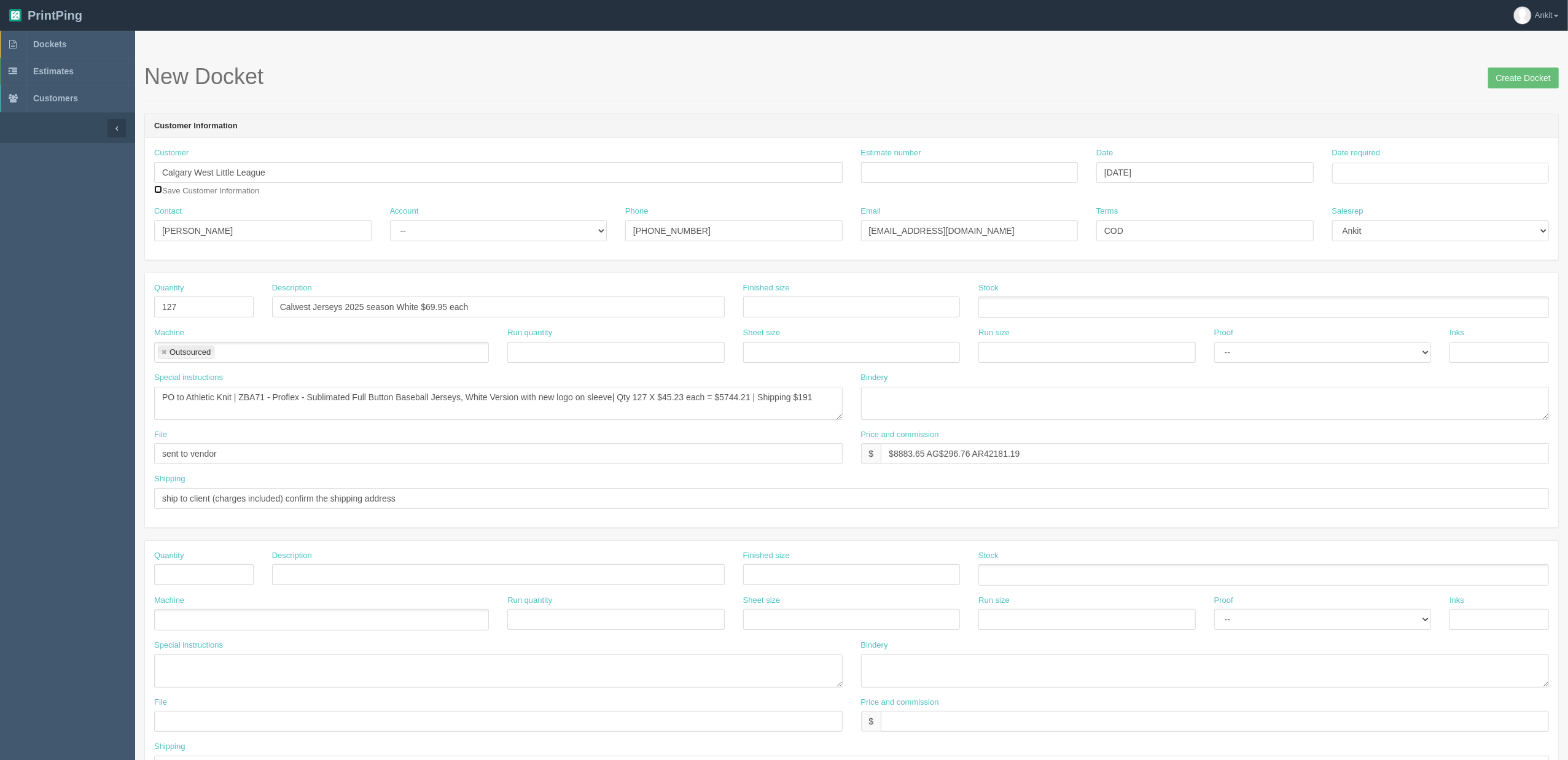
click at [155, 190] on input "checkbox" at bounding box center [159, 189] width 8 height 8
checkbox input "true"
drag, startPoint x: 221, startPoint y: 223, endPoint x: 124, endPoint y: 223, distance: 97.0
click at [124, 223] on section "Dockets Estimates Customers" at bounding box center [784, 573] width 1568 height 1085
type input "[PERSON_NAME]"
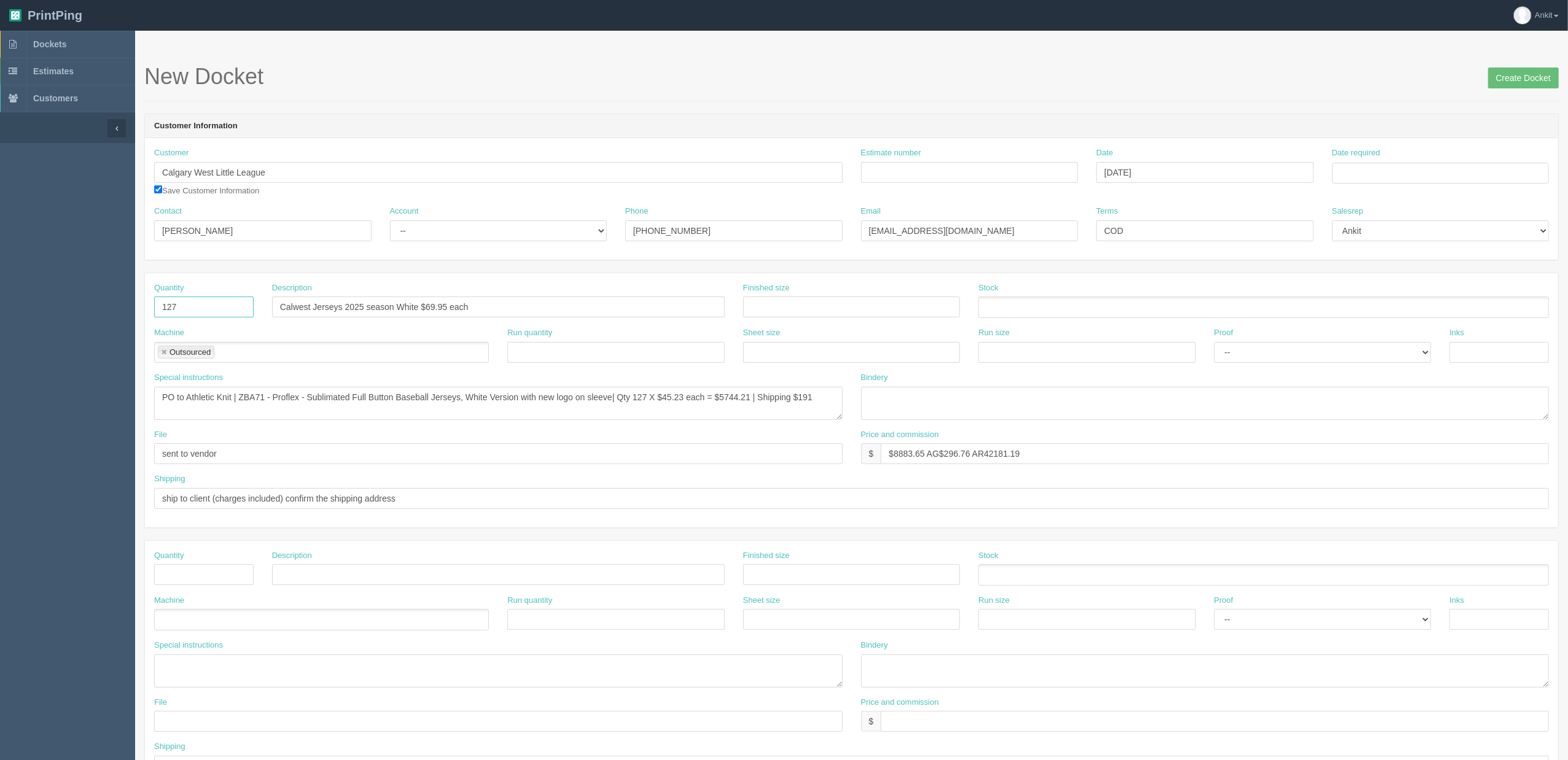
drag, startPoint x: 200, startPoint y: 313, endPoint x: 124, endPoint y: 313, distance: 76.0
click at [124, 313] on section "Dockets Estimates Customers" at bounding box center [784, 573] width 1568 height 1085
click at [52, 46] on span "Dockets" at bounding box center [50, 44] width 33 height 10
